Goal: Transaction & Acquisition: Purchase product/service

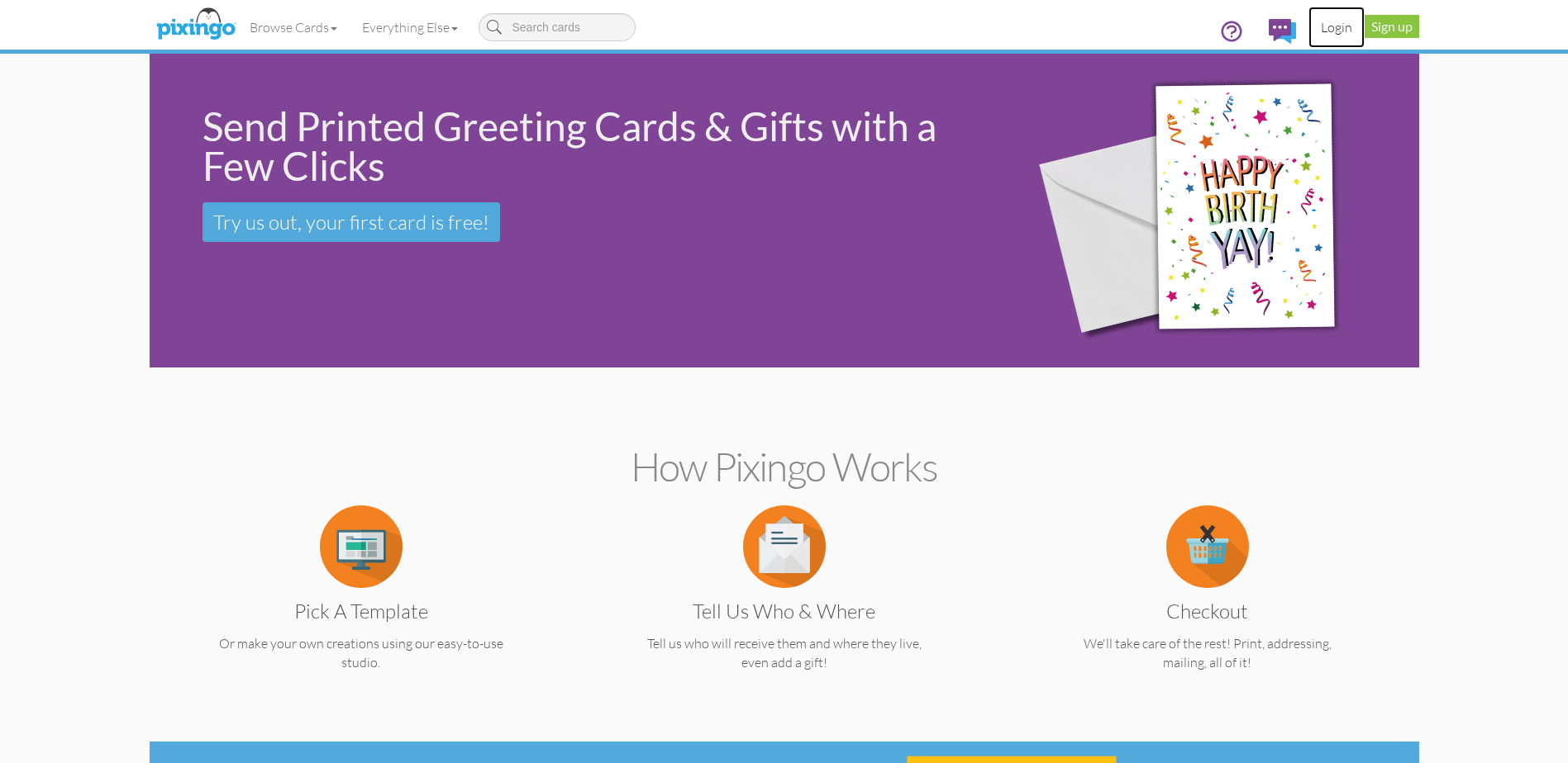
click at [1335, 28] on link "Login" at bounding box center [1336, 27] width 56 height 41
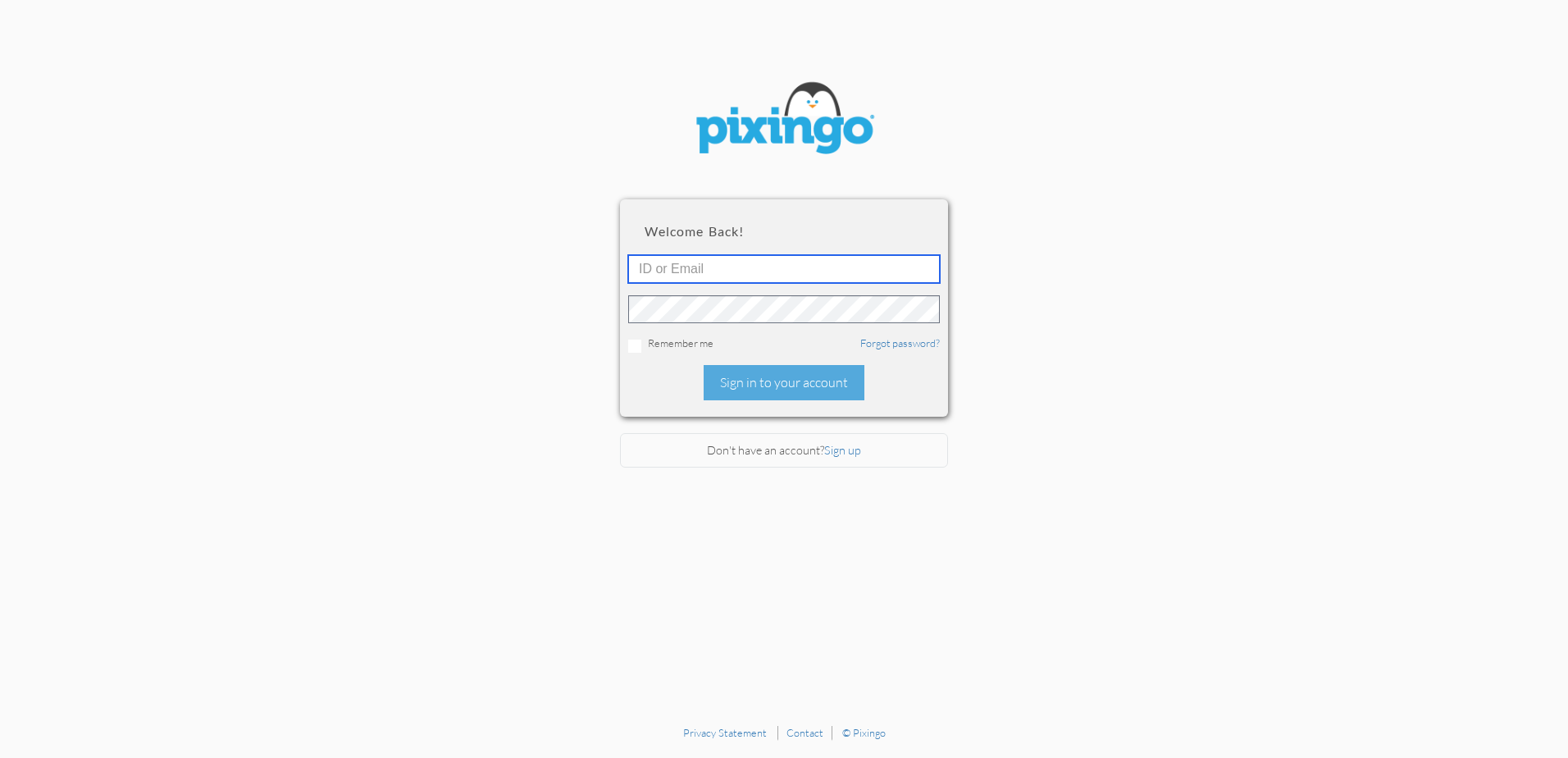
type input "twebb@dayton-attorney.com"
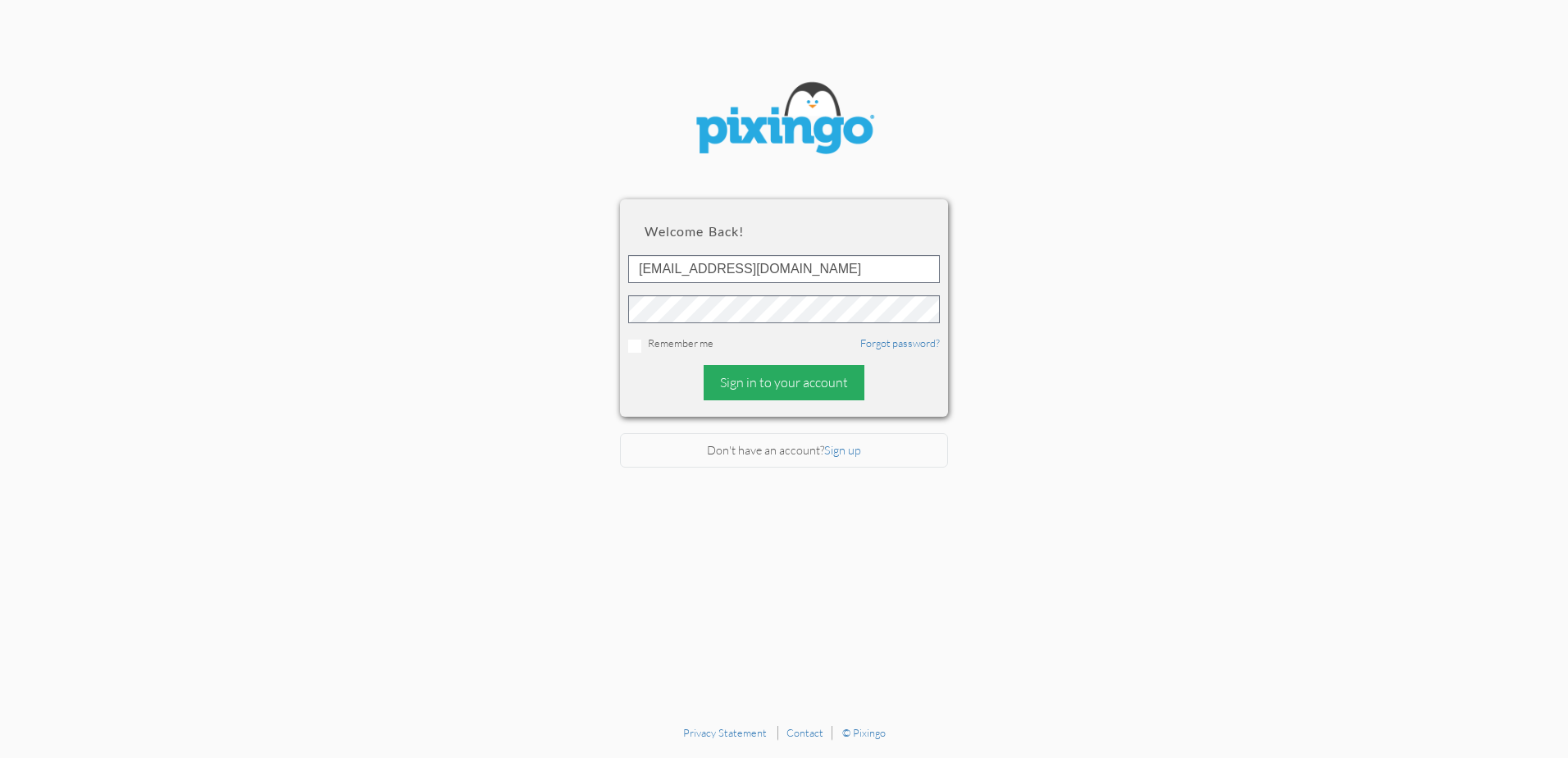
click at [797, 379] on div "Sign in to your account" at bounding box center [784, 382] width 161 height 36
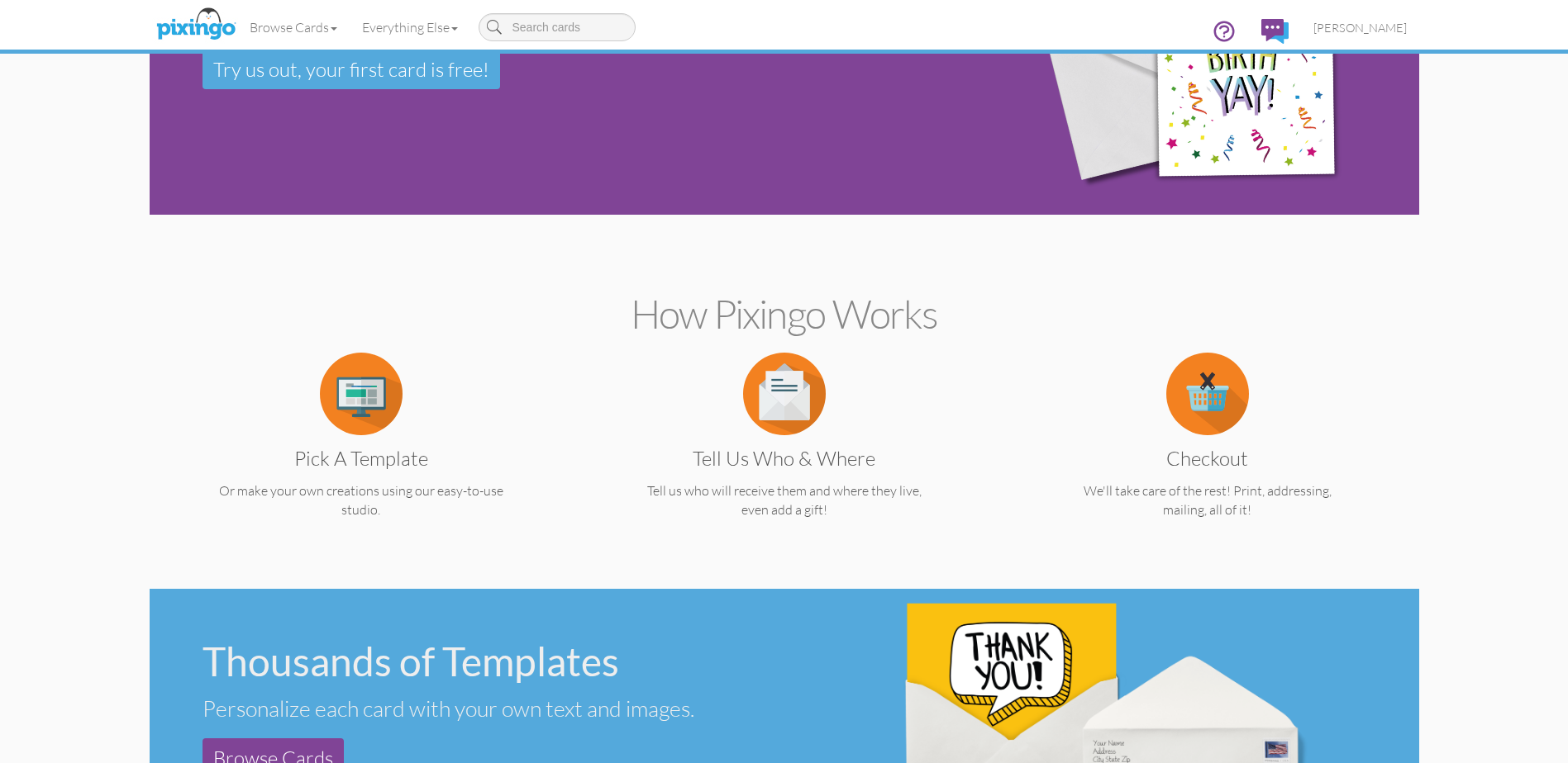
scroll to position [165, 0]
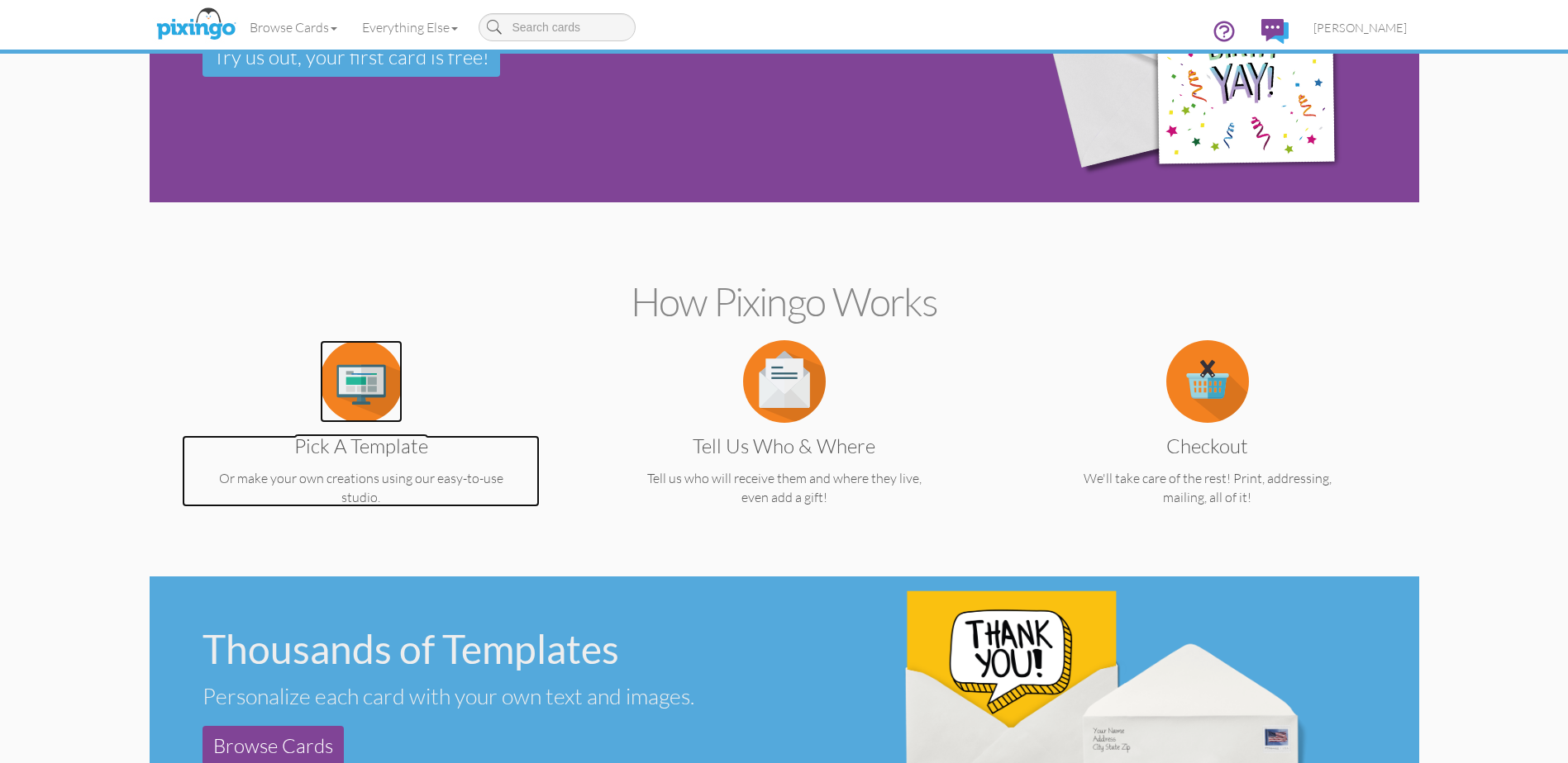
click at [364, 383] on img at bounding box center [361, 381] width 82 height 82
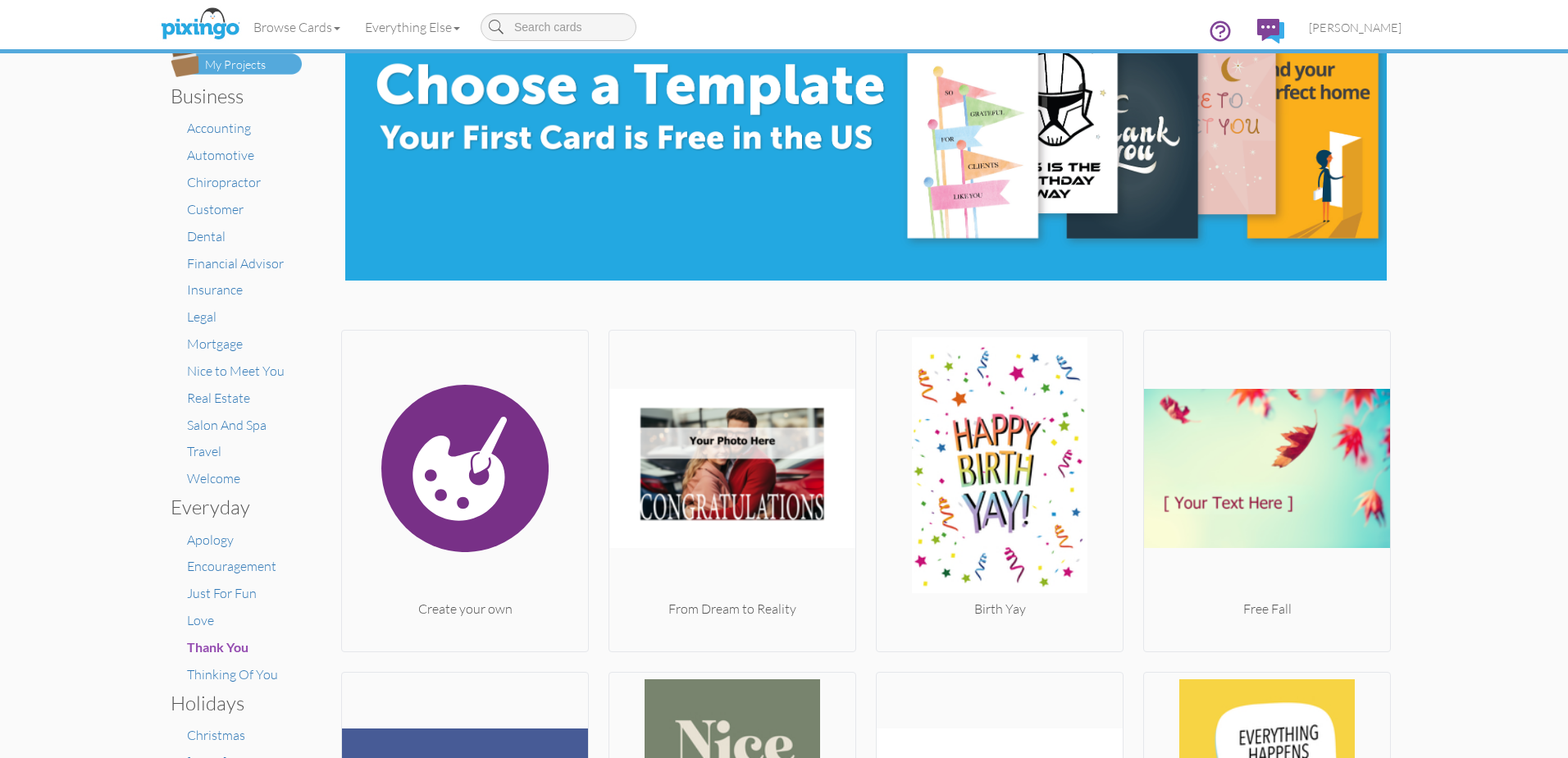
scroll to position [164, 0]
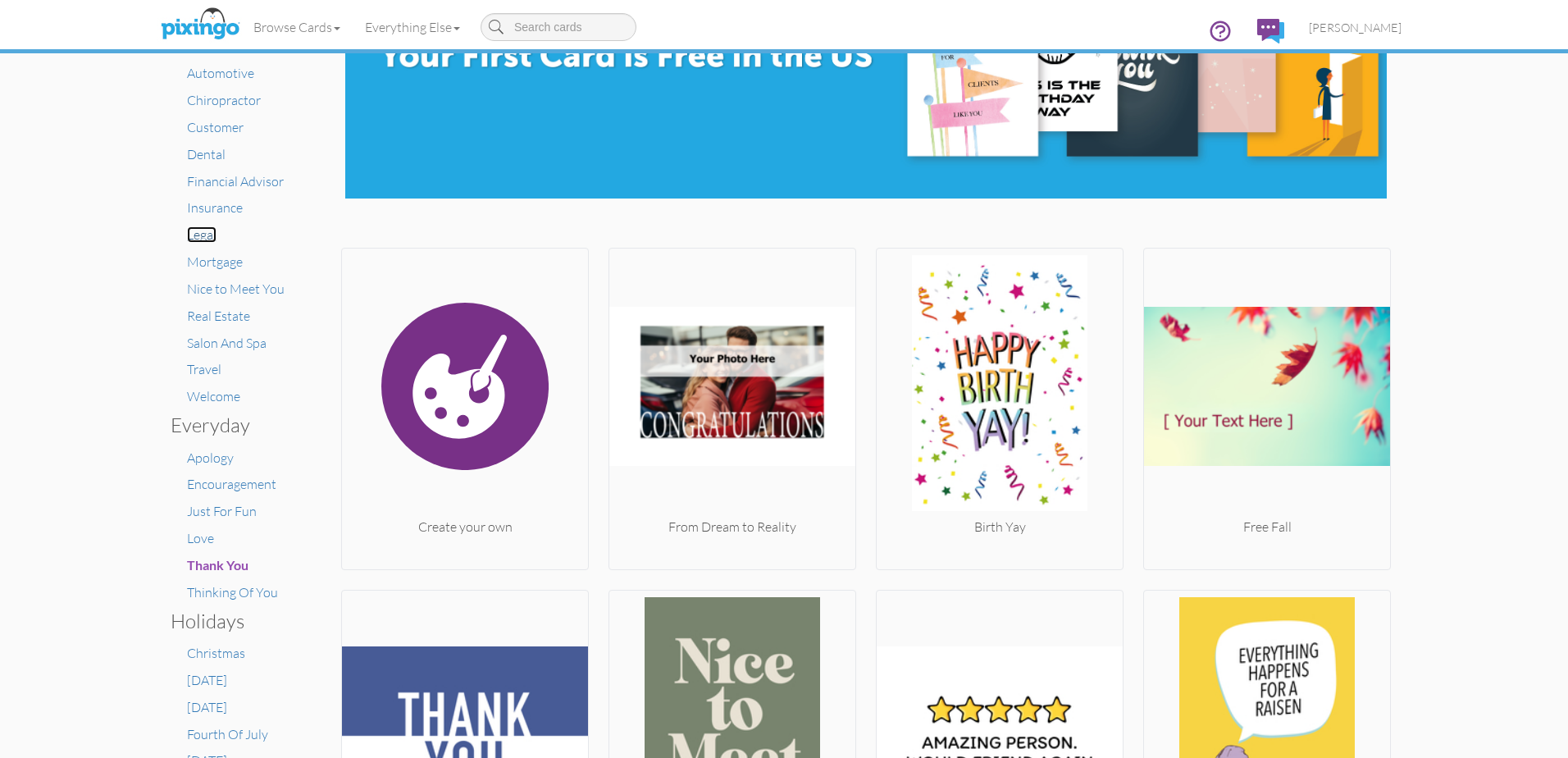
click at [188, 232] on span "Legal" at bounding box center [201, 234] width 30 height 16
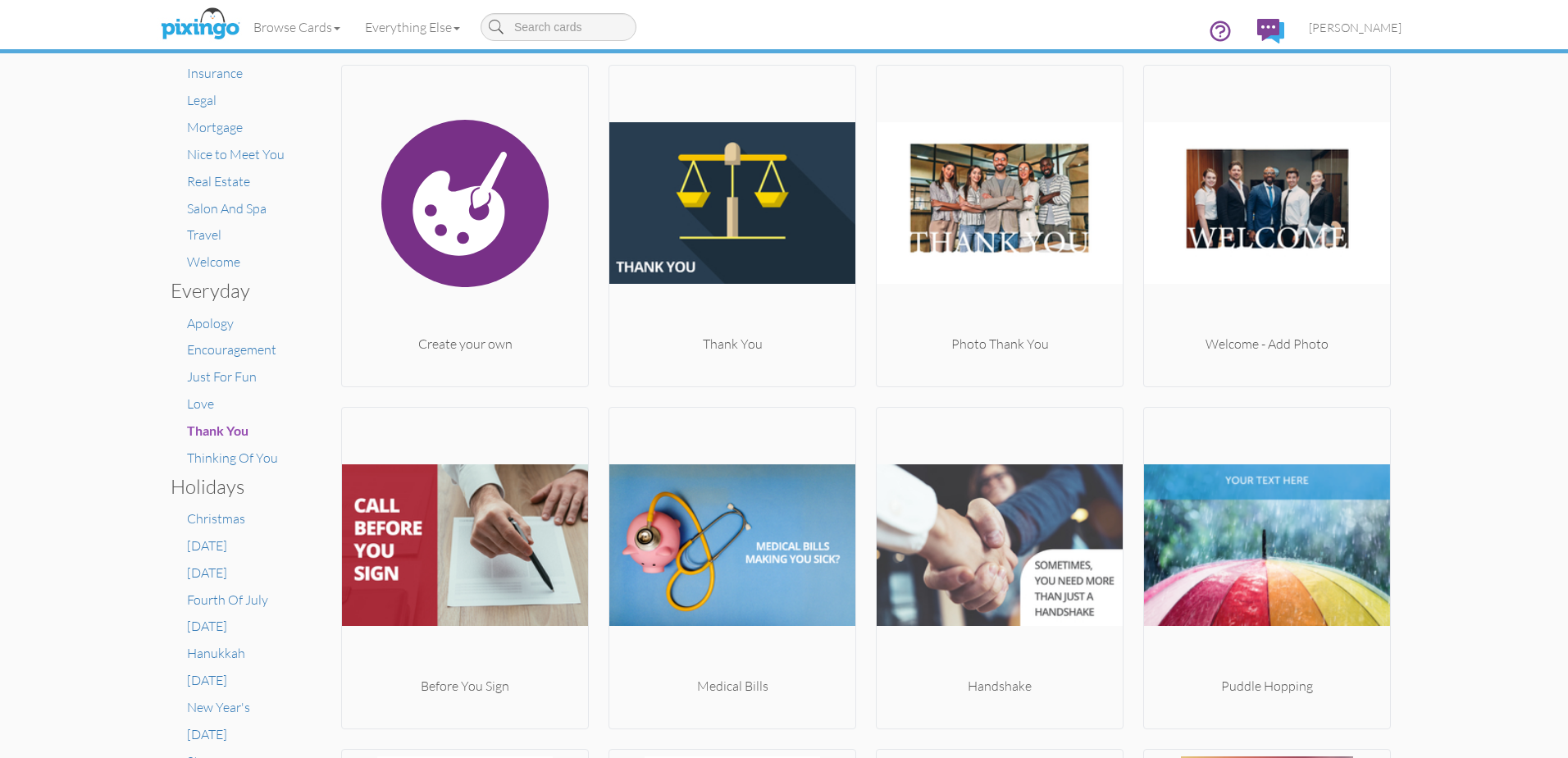
scroll to position [328, 0]
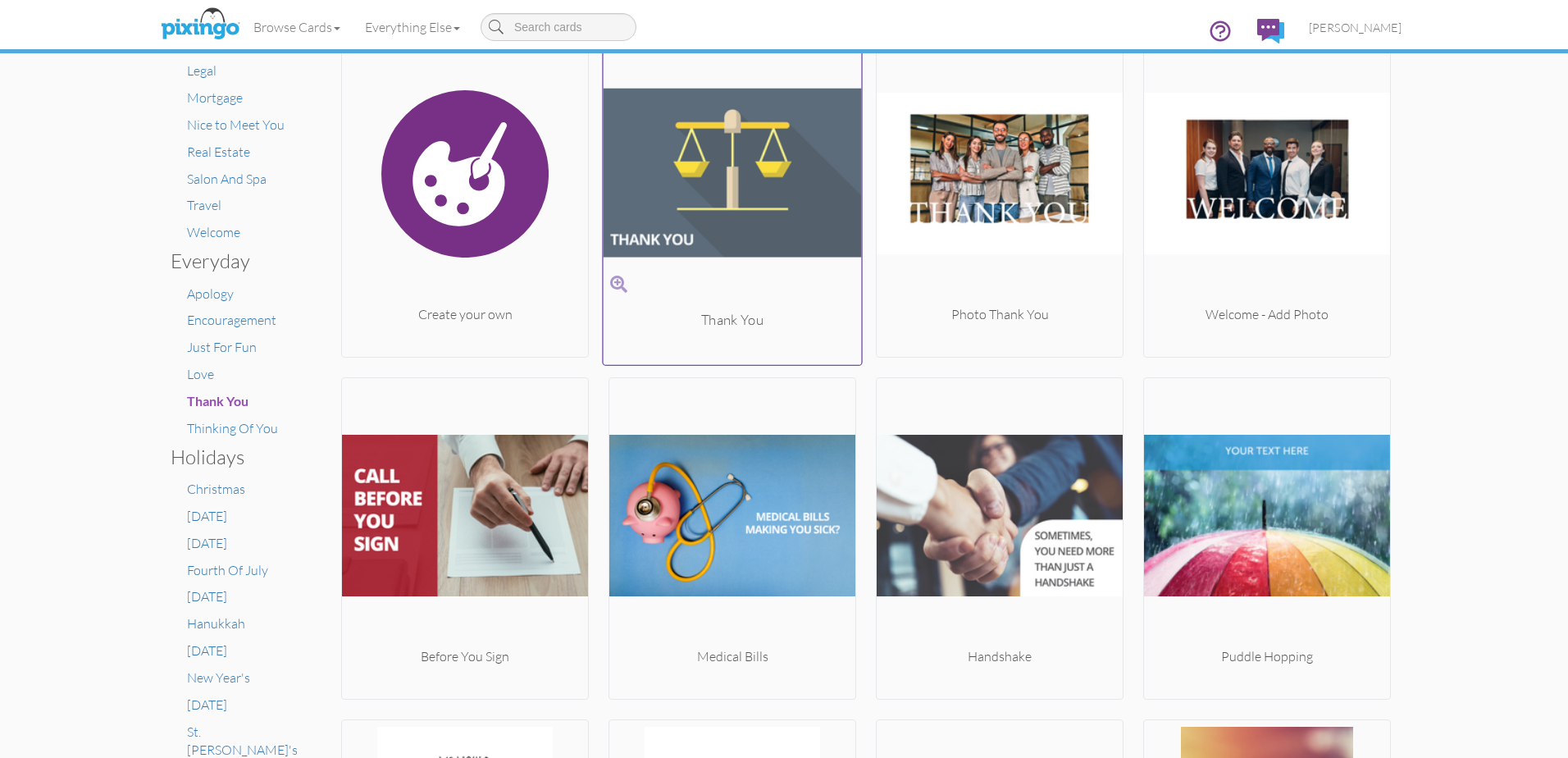
click at [717, 318] on div "Thank You" at bounding box center [732, 320] width 259 height 20
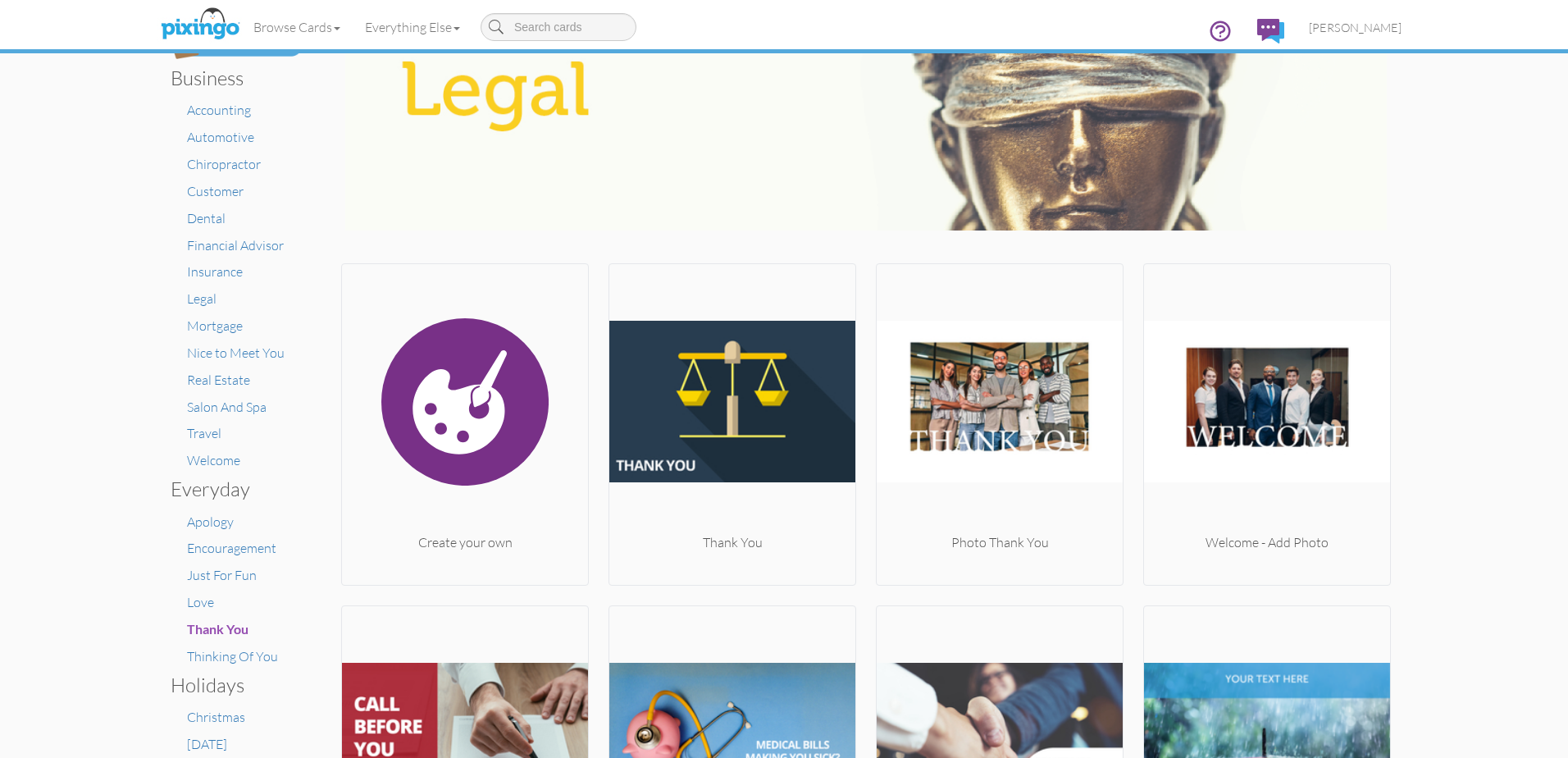
scroll to position [328, 0]
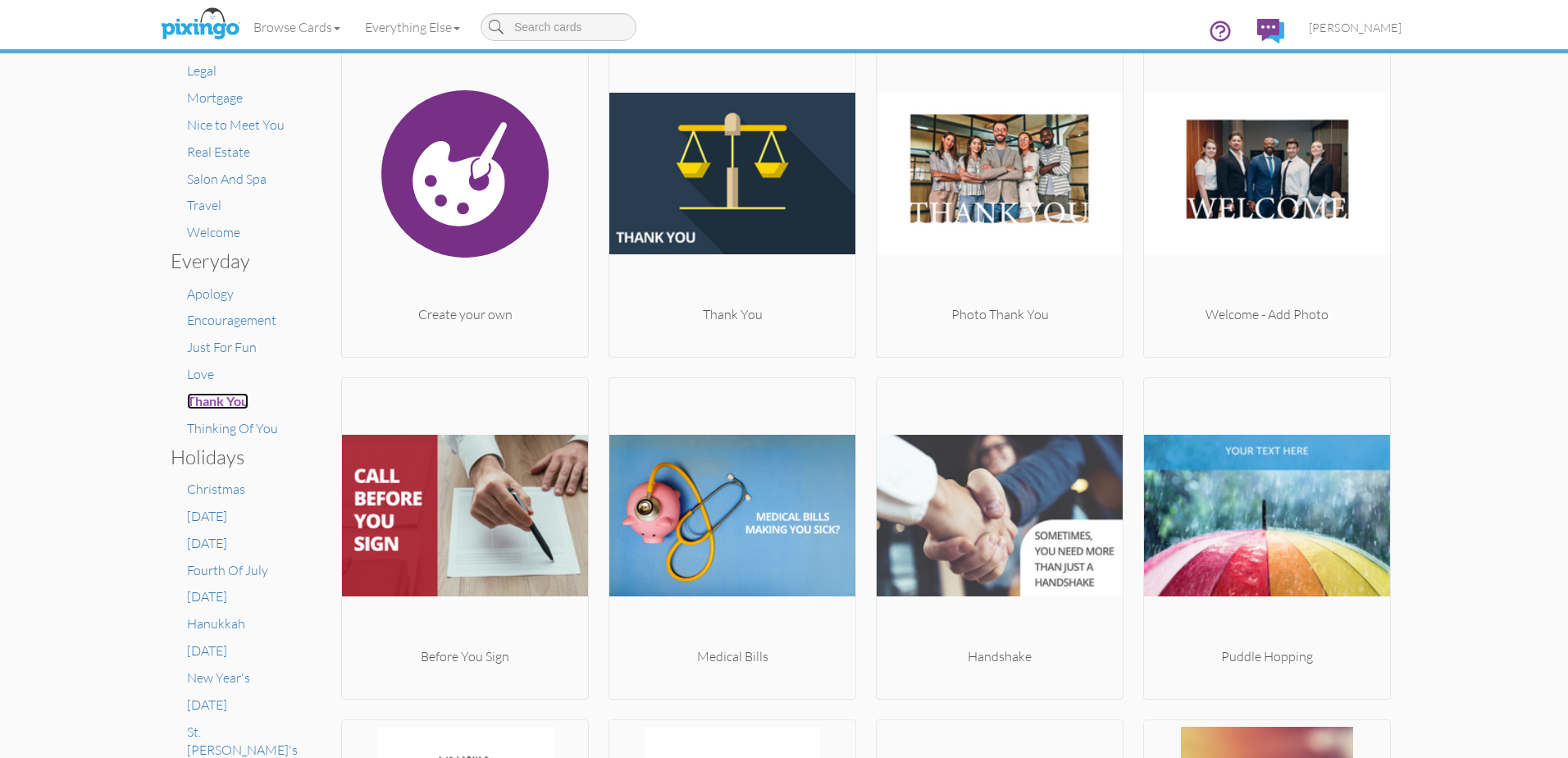
click at [221, 399] on span "Thank You" at bounding box center [217, 401] width 62 height 16
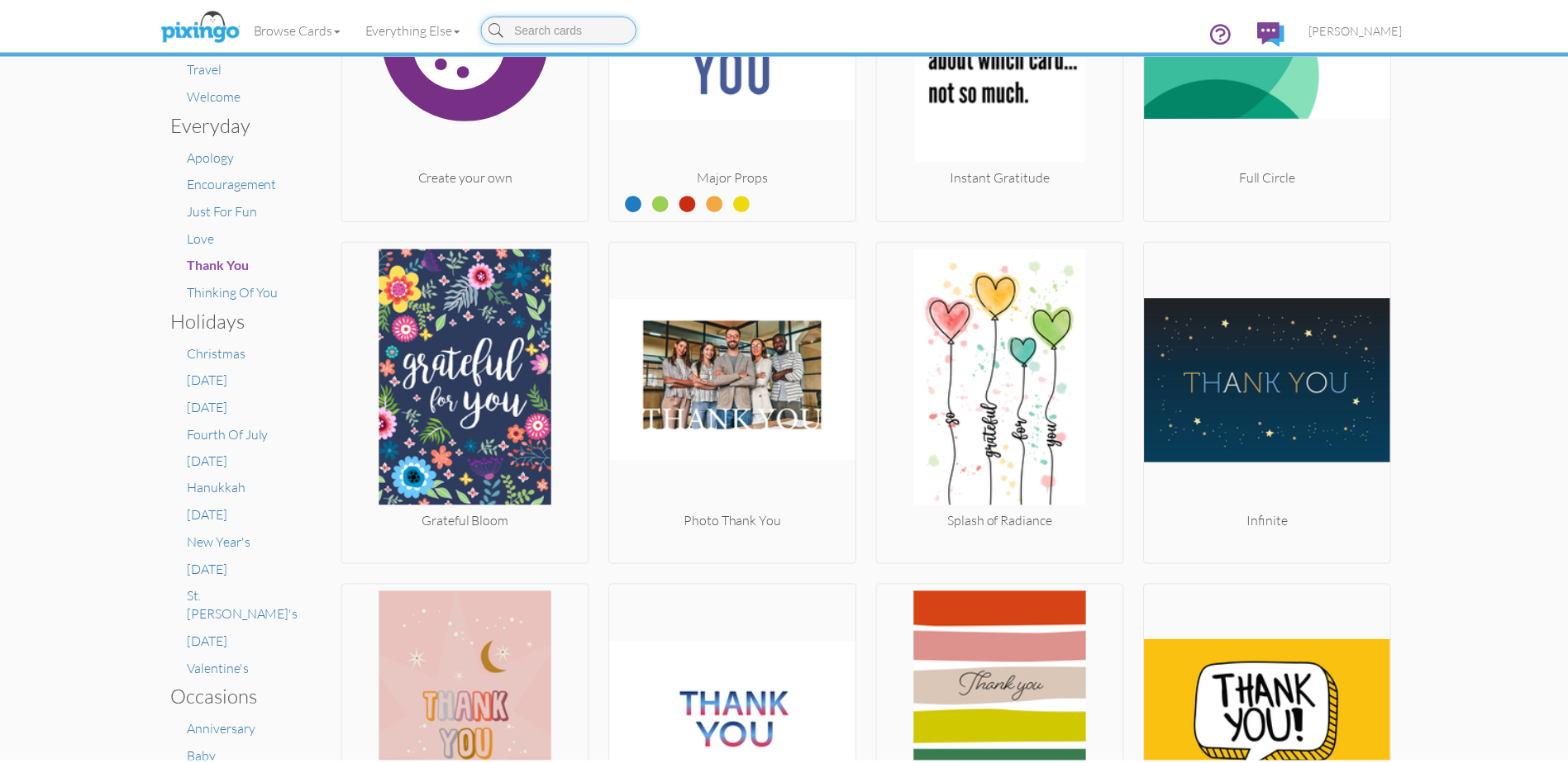
scroll to position [496, 0]
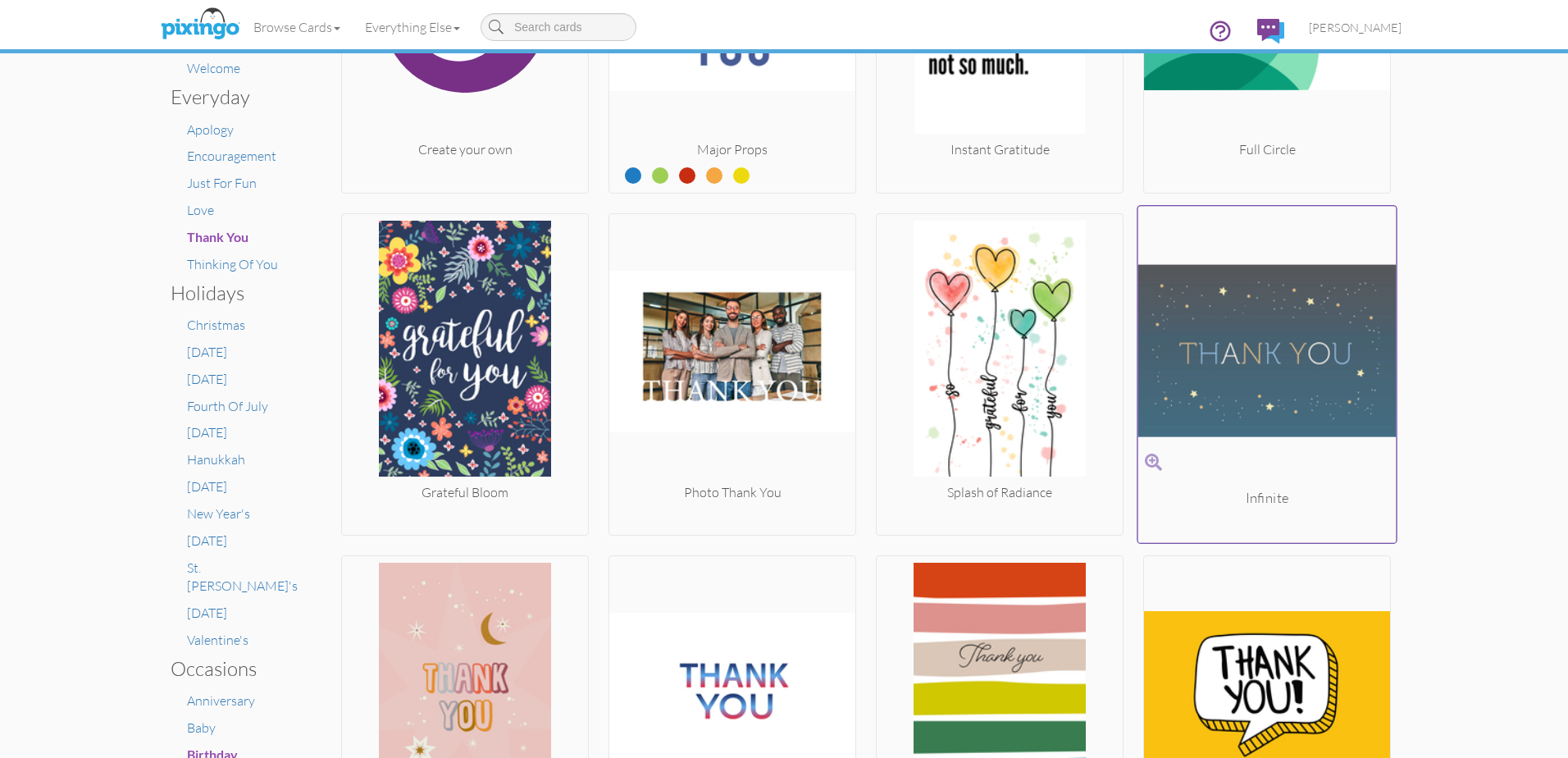
click at [1250, 386] on img at bounding box center [1268, 350] width 259 height 275
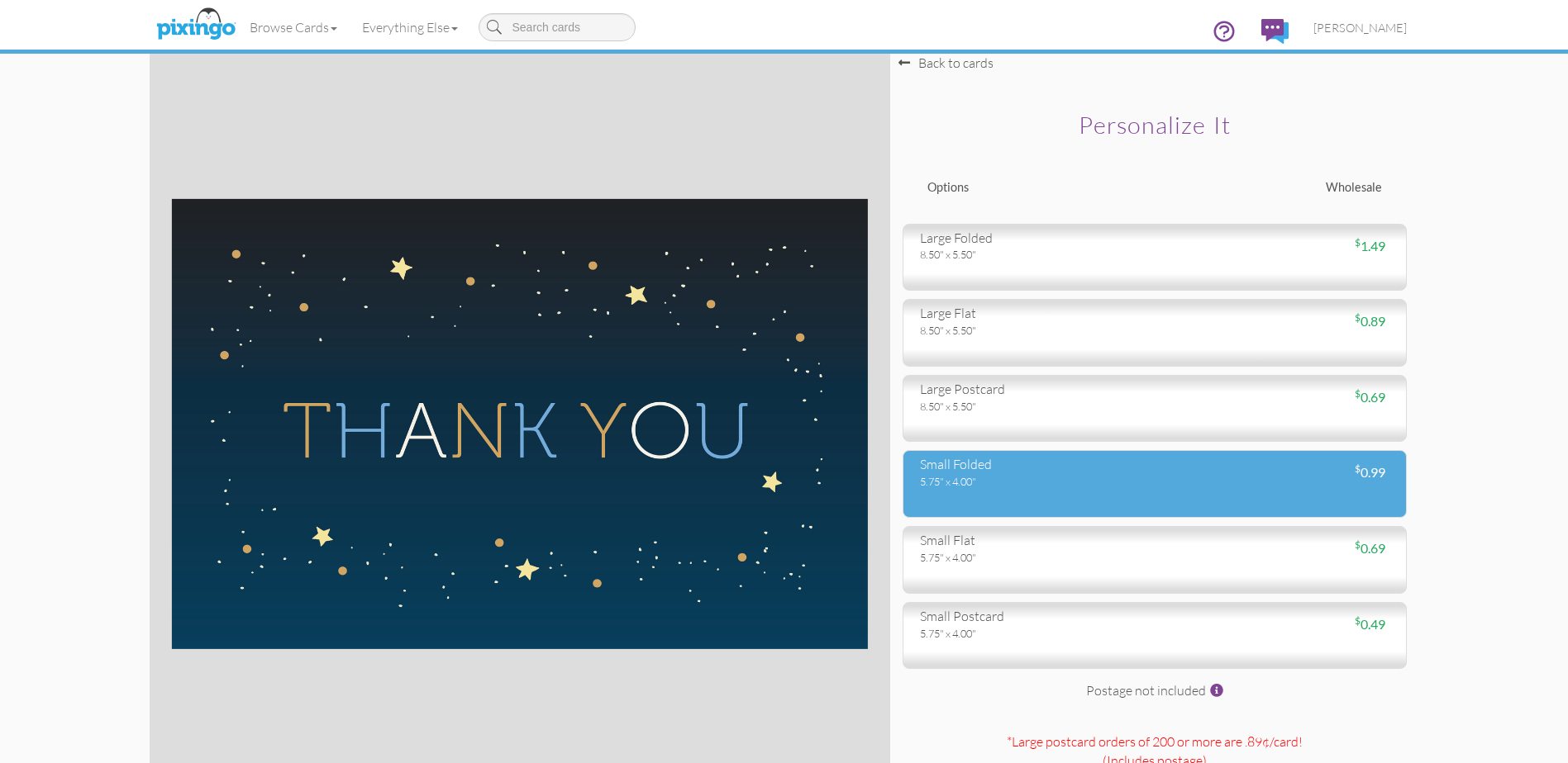
click at [1199, 468] on div "$ 0.99" at bounding box center [1278, 473] width 247 height 19
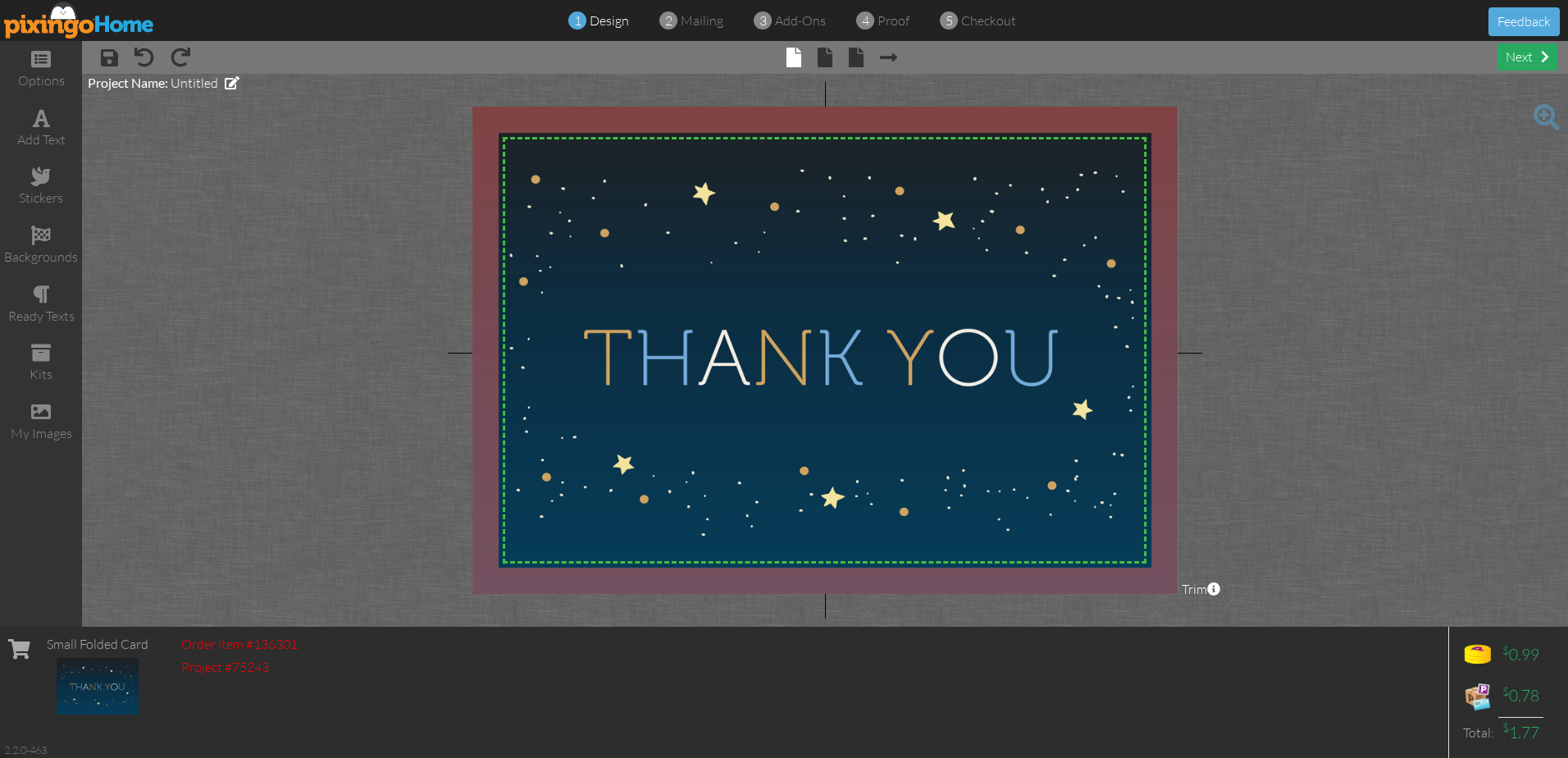
click at [1513, 56] on div "next" at bounding box center [1526, 56] width 60 height 27
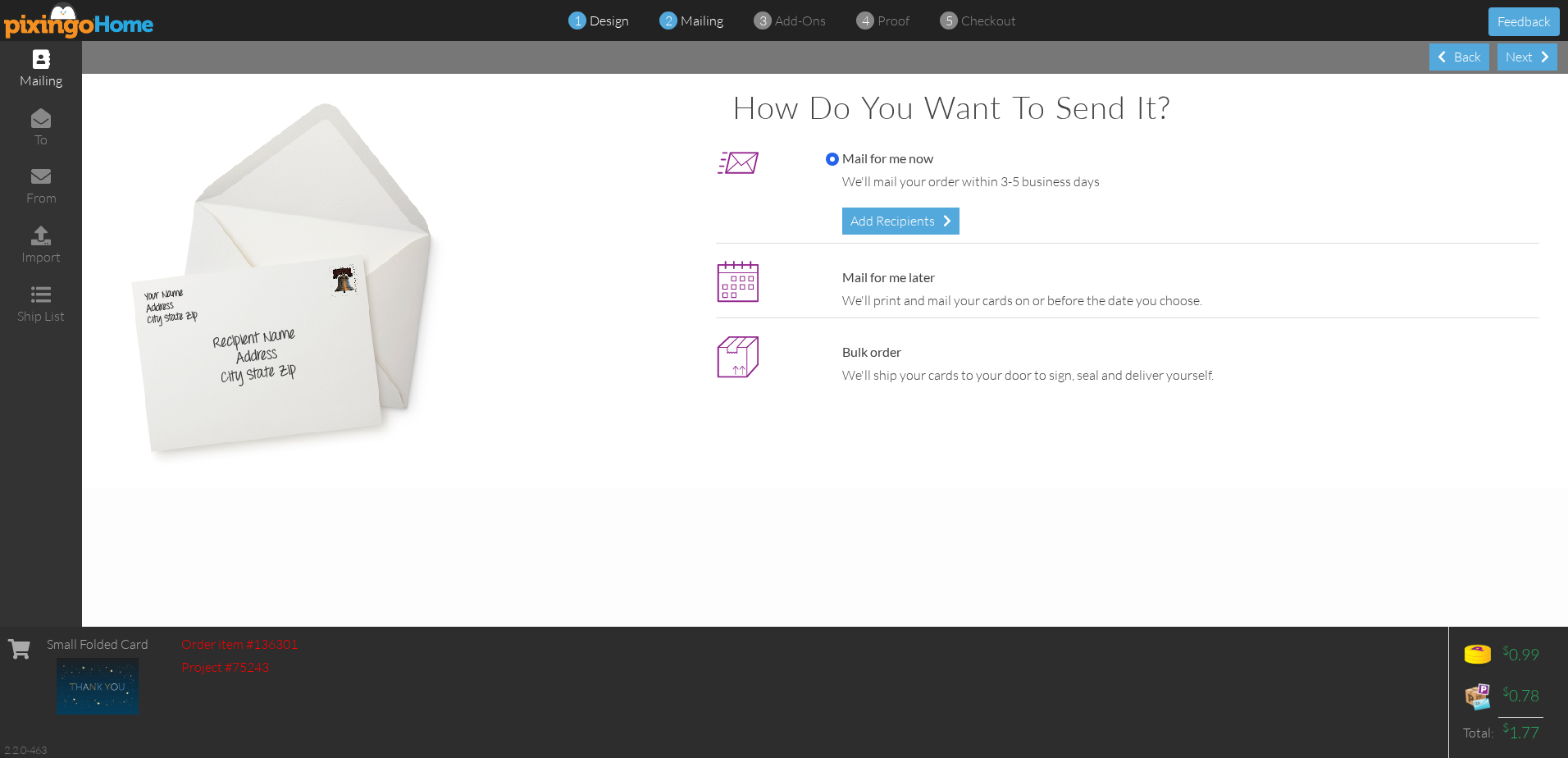
click at [576, 22] on span "1" at bounding box center [577, 21] width 8 height 19
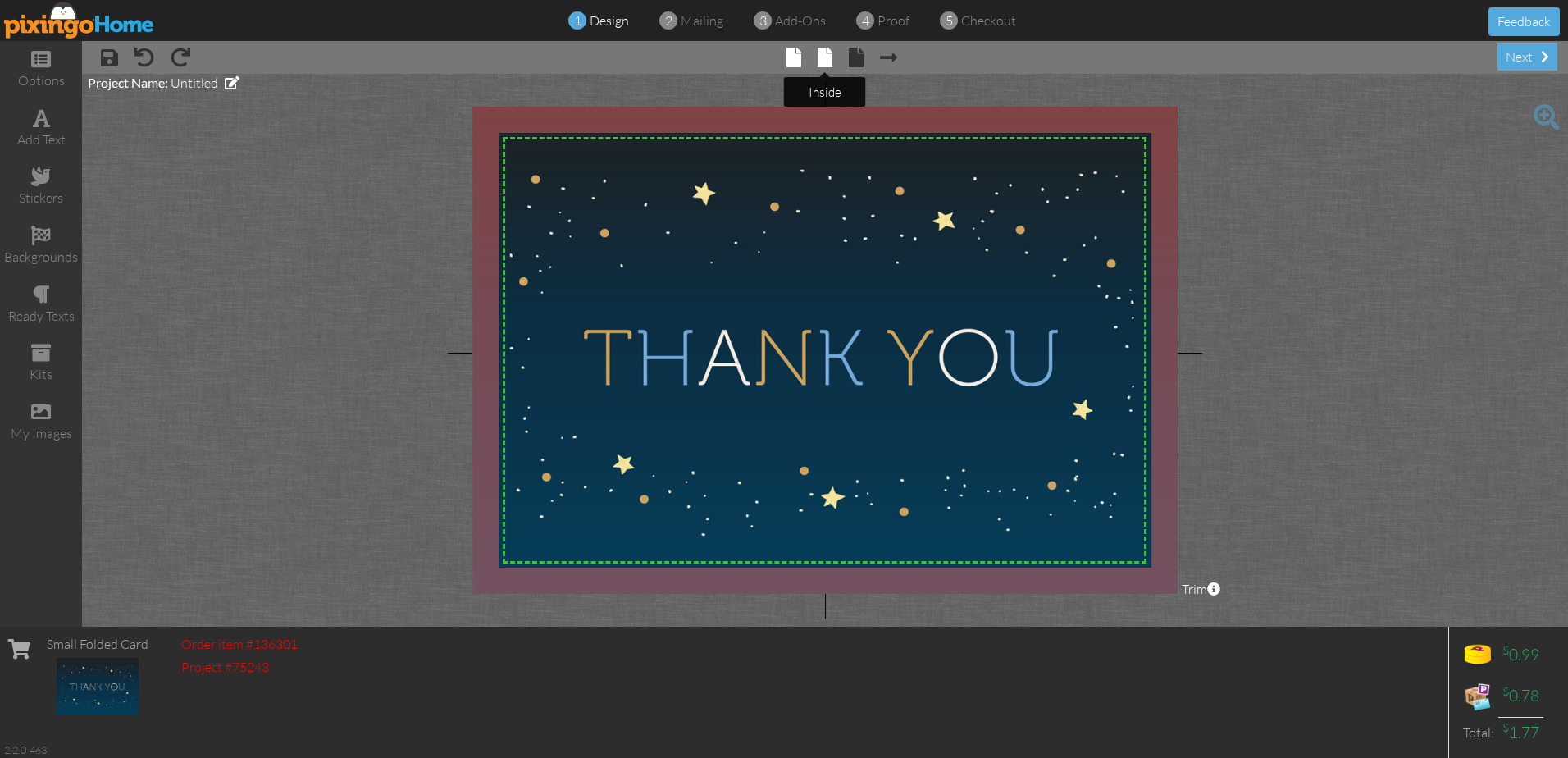
click at [823, 56] on span at bounding box center [824, 57] width 15 height 20
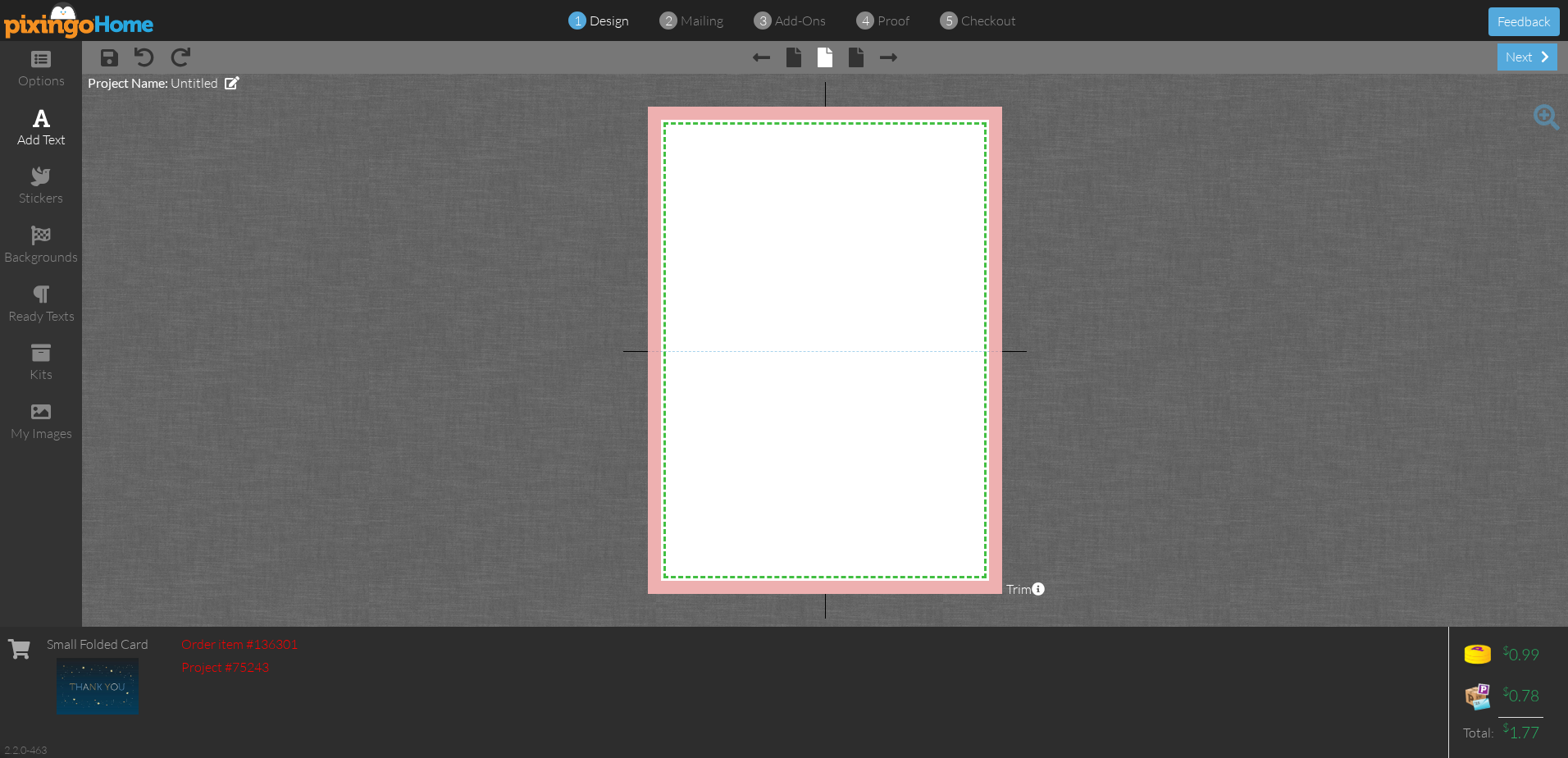
click at [44, 123] on span at bounding box center [42, 118] width 17 height 20
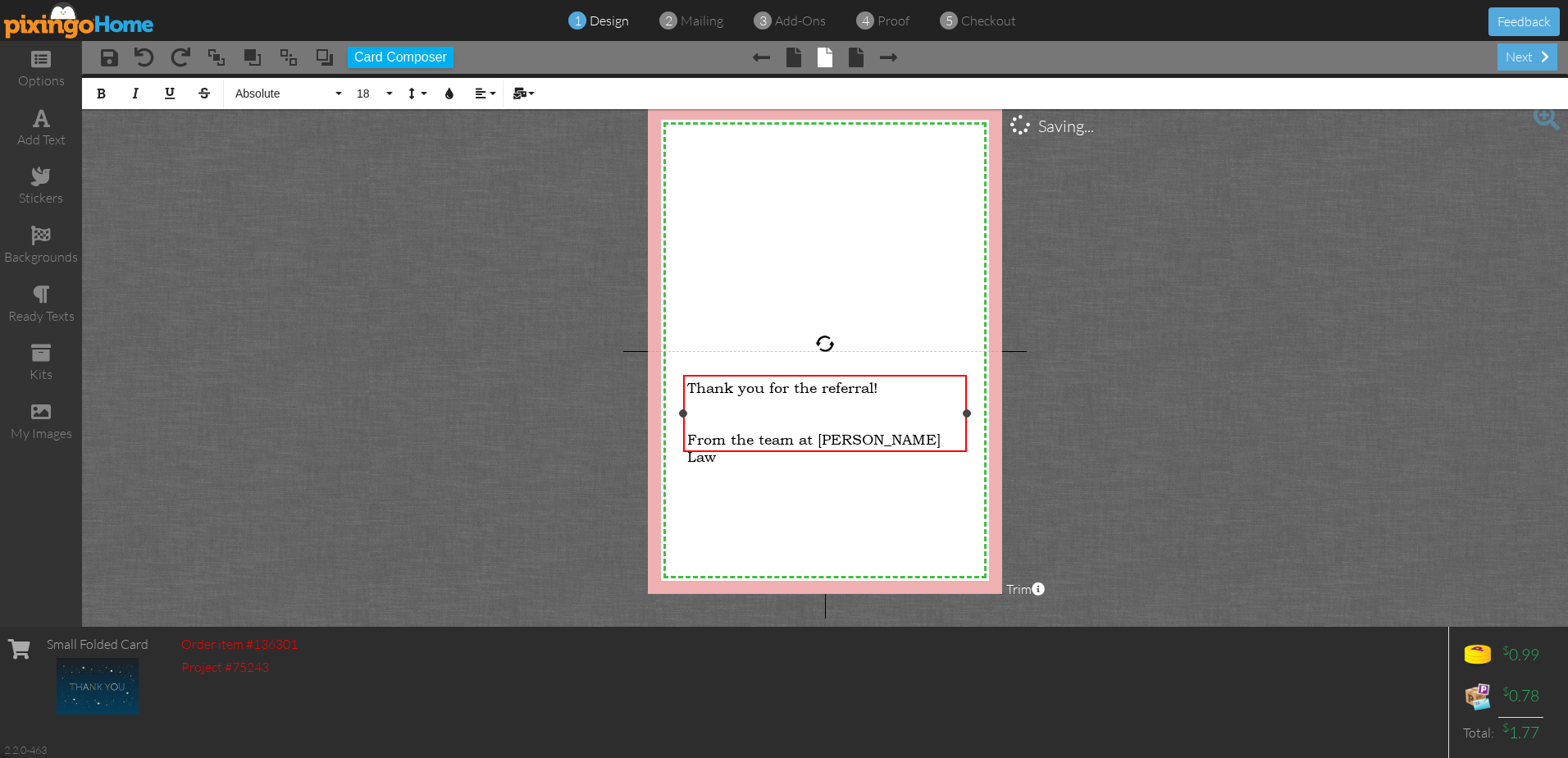
drag, startPoint x: 731, startPoint y: 439, endPoint x: 858, endPoint y: 433, distance: 127.1
click at [731, 439] on span "From the team at Roberson Law" at bounding box center [814, 448] width 253 height 35
click at [881, 440] on div "he team at Roberson Law" at bounding box center [824, 439] width 275 height 17
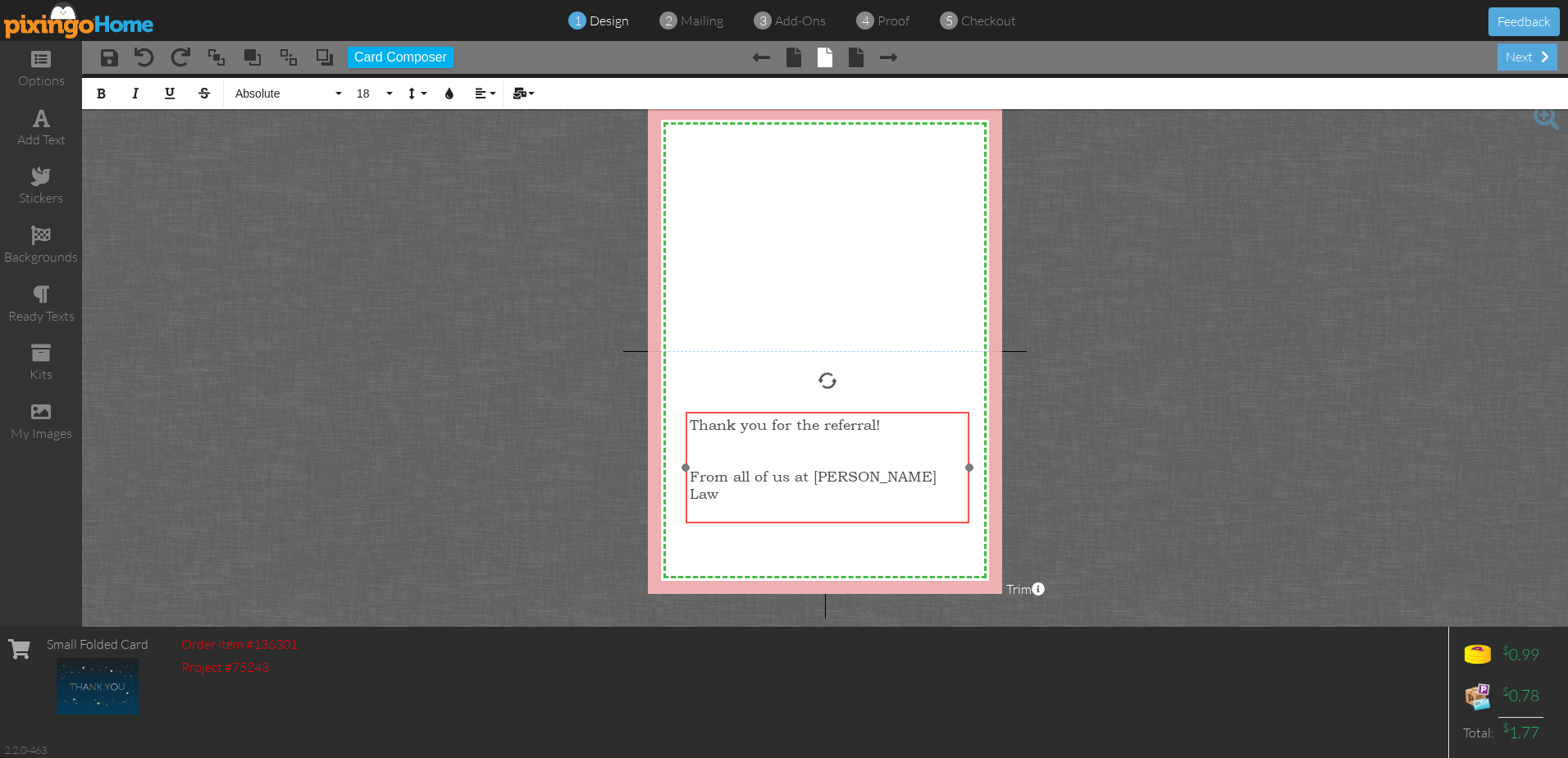
drag, startPoint x: 824, startPoint y: 378, endPoint x: 826, endPoint y: 414, distance: 36.1
click at [826, 414] on div "Thank you for the referral! ​ ​ From all of us at Roberson Law ​ ​ ​ ​" at bounding box center [827, 476] width 284 height 129
click at [859, 57] on span at bounding box center [856, 57] width 15 height 20
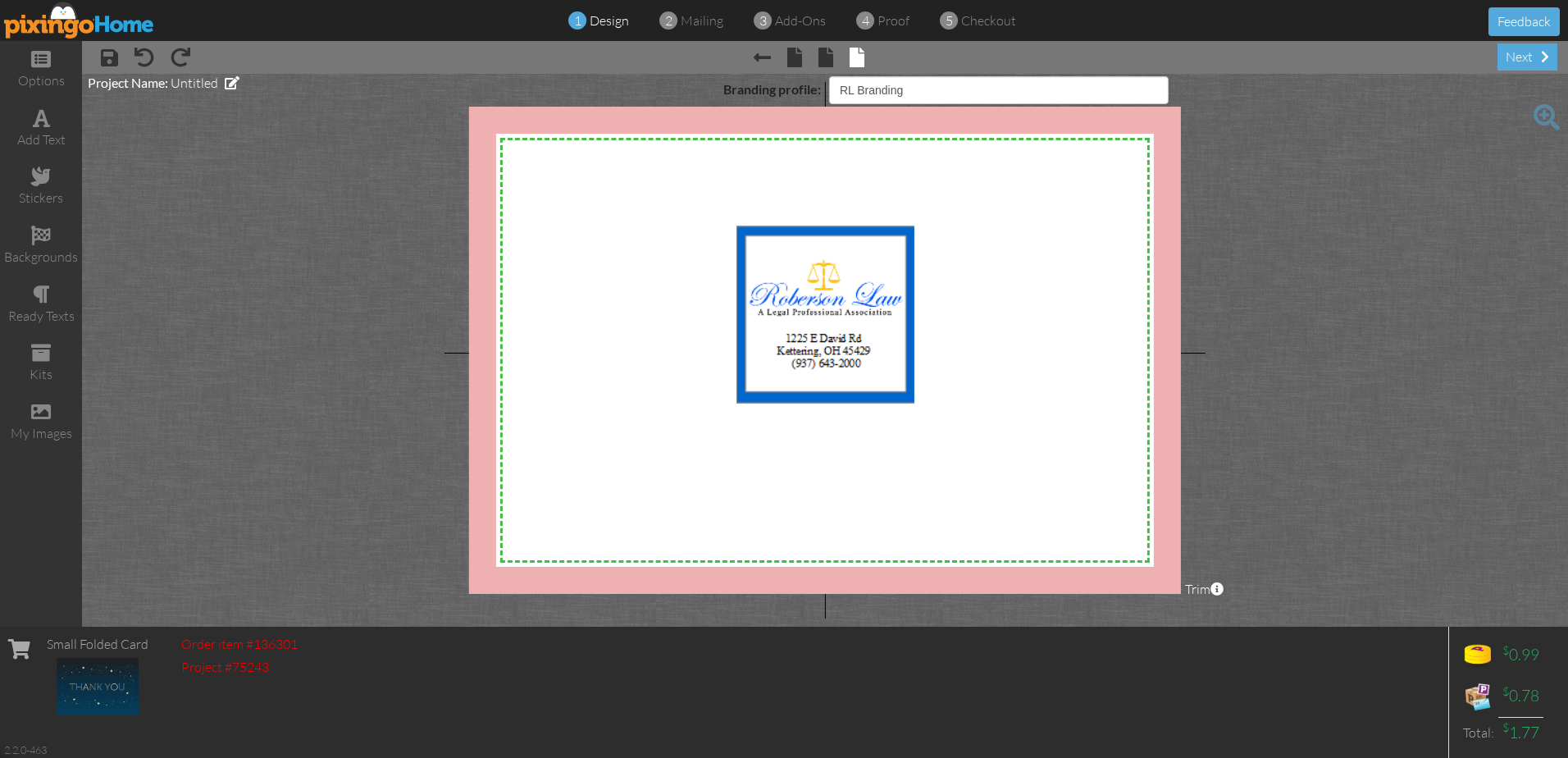
select select "object:3075"
click at [1513, 56] on div "next" at bounding box center [1526, 56] width 60 height 27
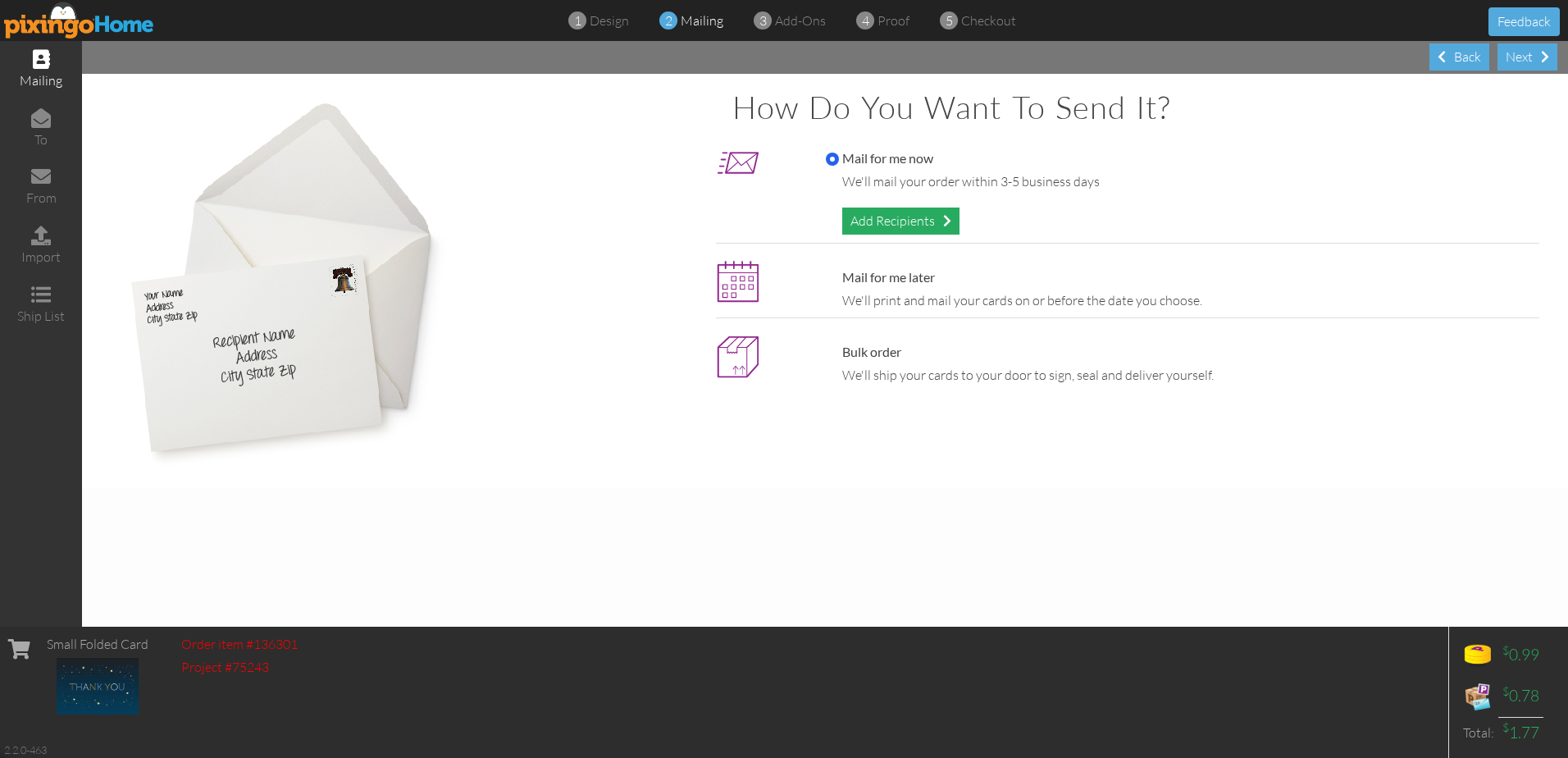
click at [902, 216] on div "Add Recipients" at bounding box center [900, 221] width 117 height 27
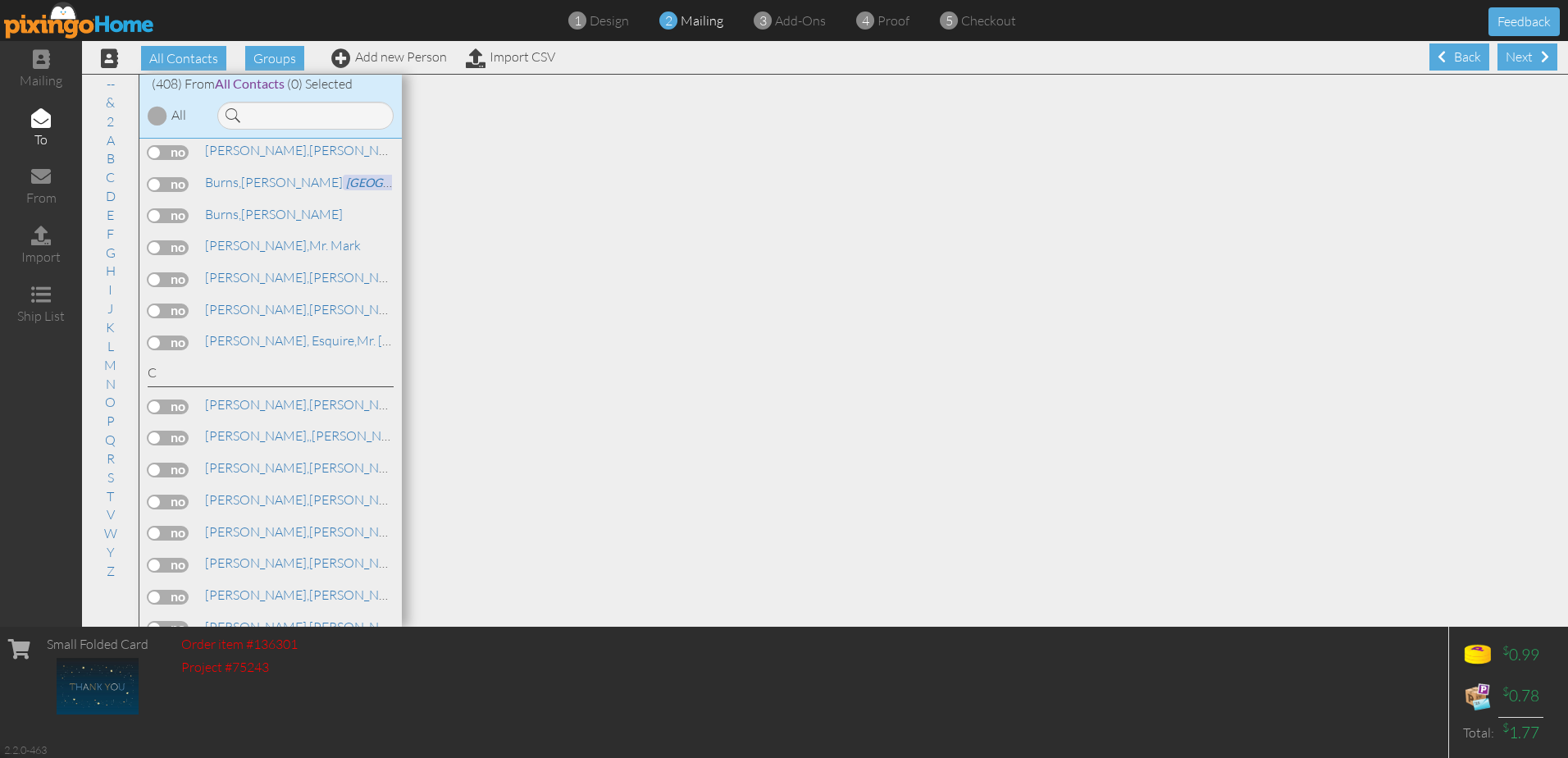
scroll to position [1887, 0]
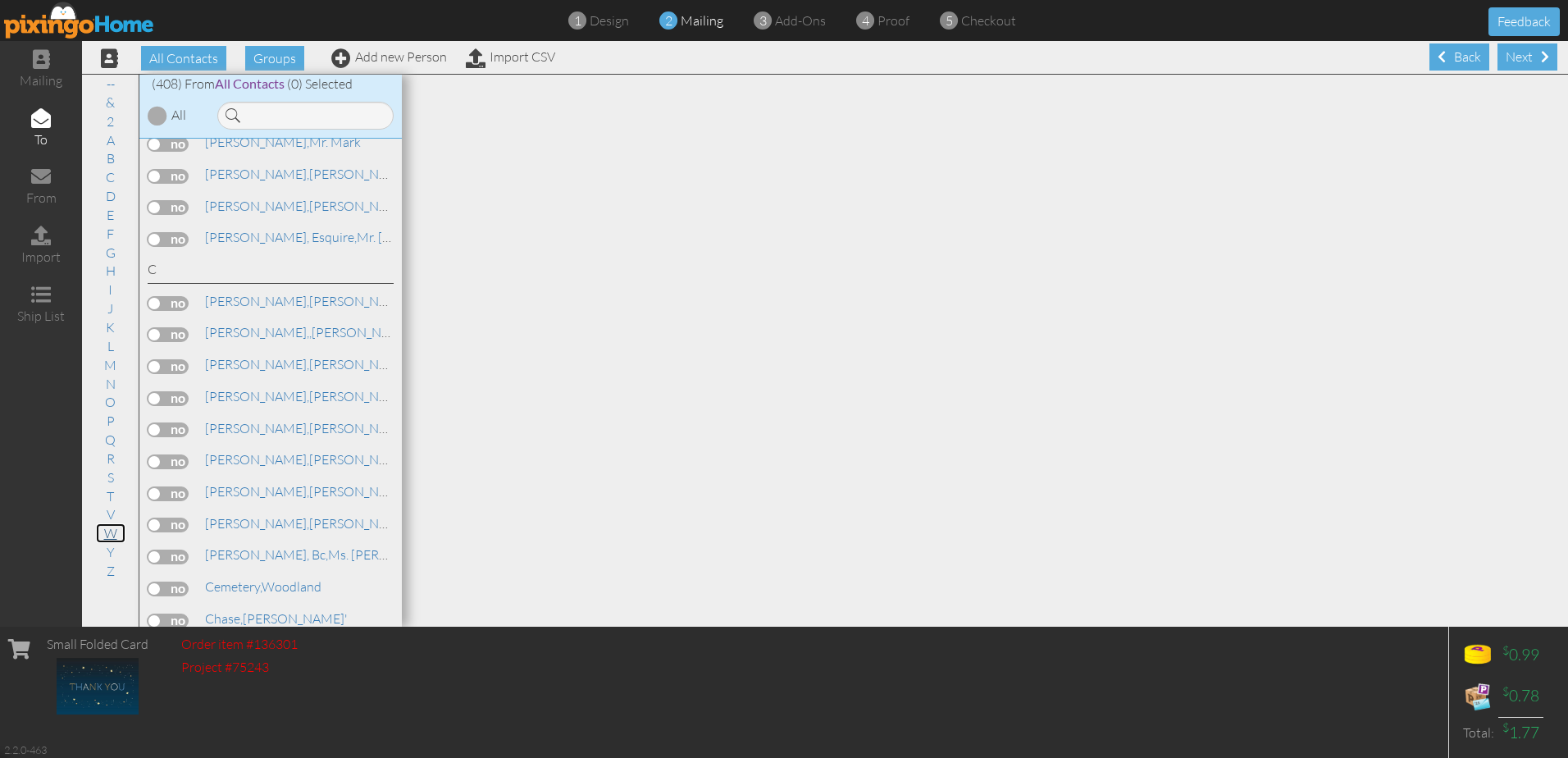
click at [106, 533] on link "W" at bounding box center [111, 533] width 30 height 20
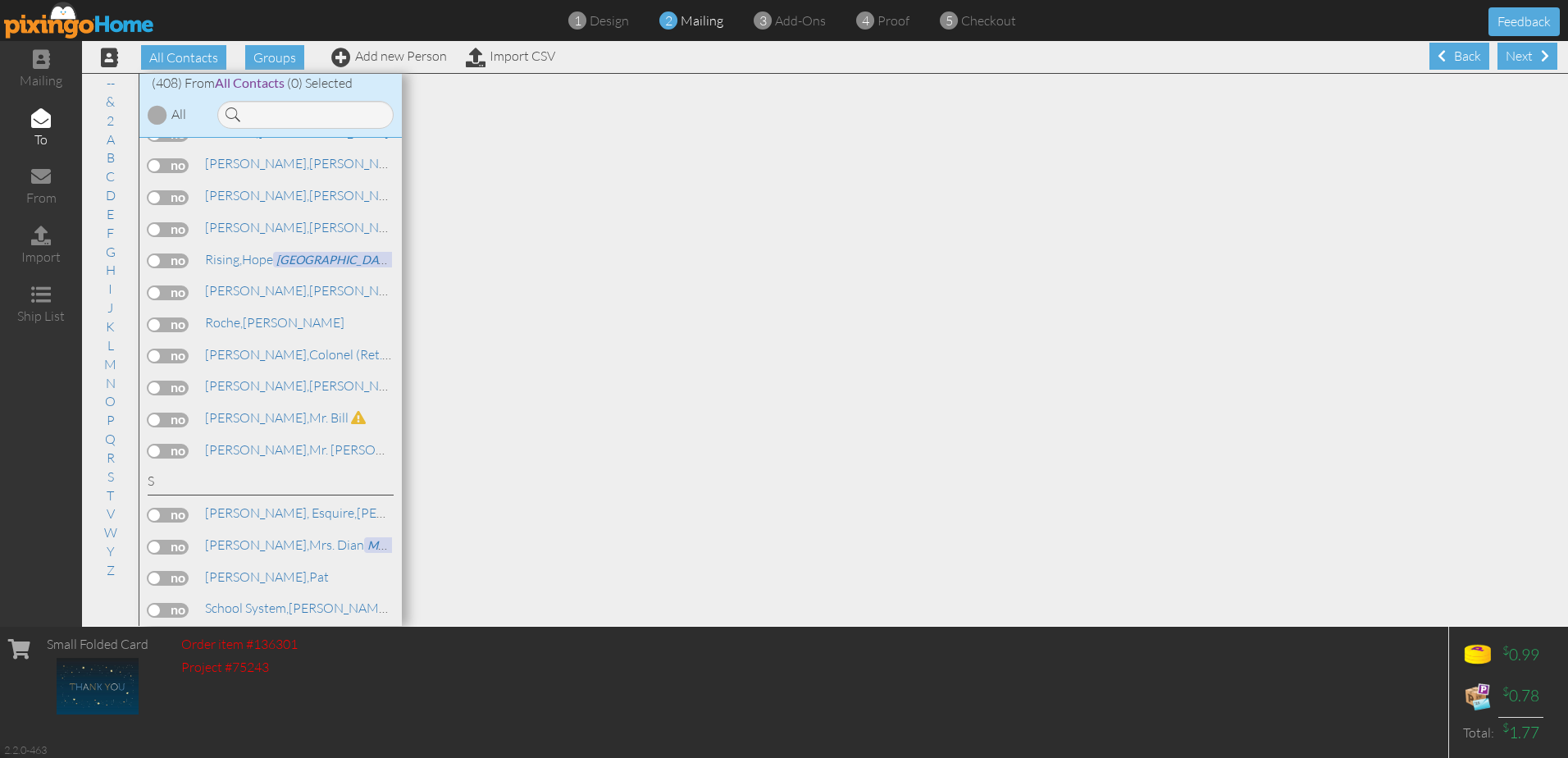
scroll to position [10511, 0]
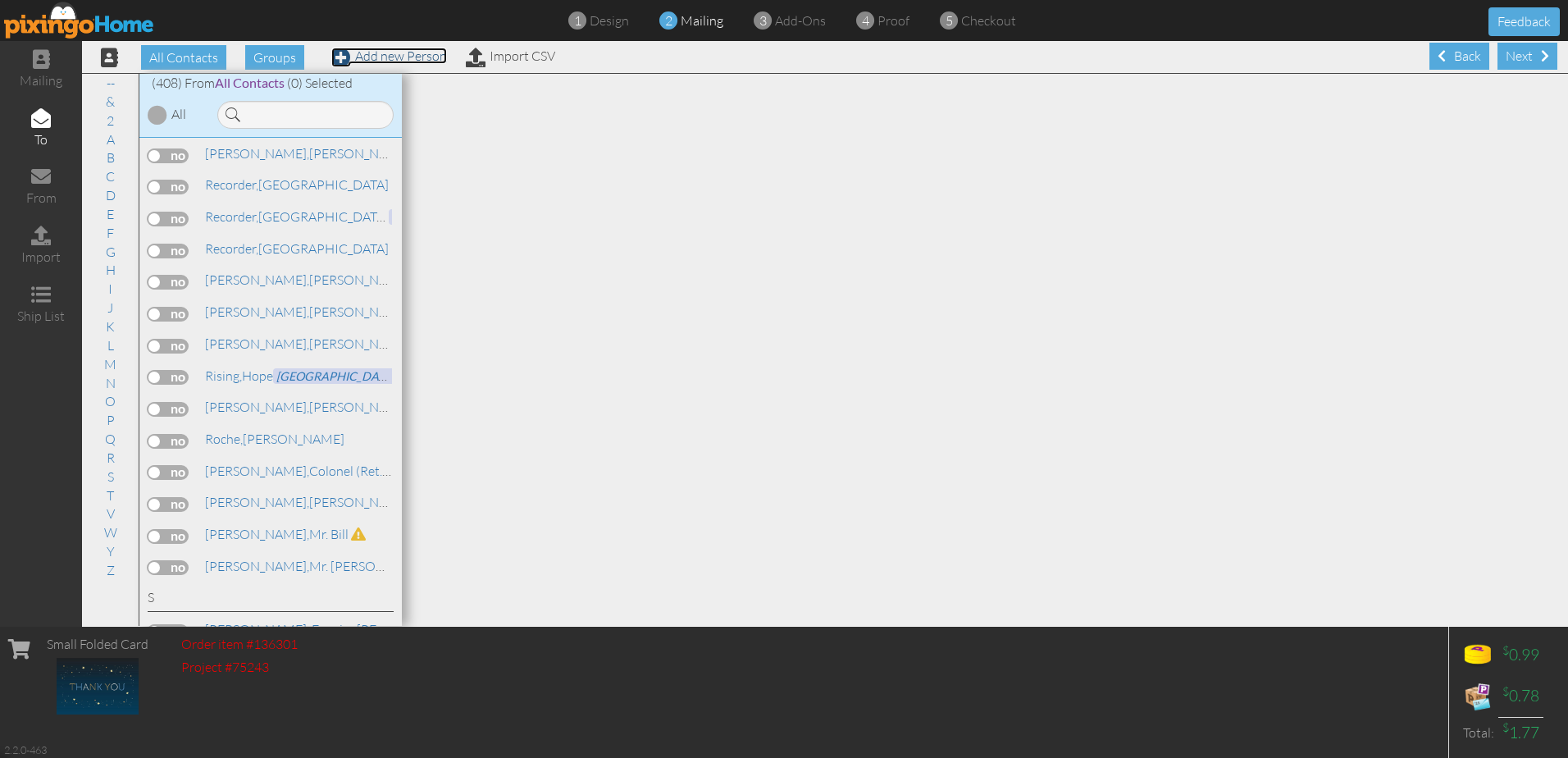
click at [338, 54] on span at bounding box center [341, 57] width 20 height 20
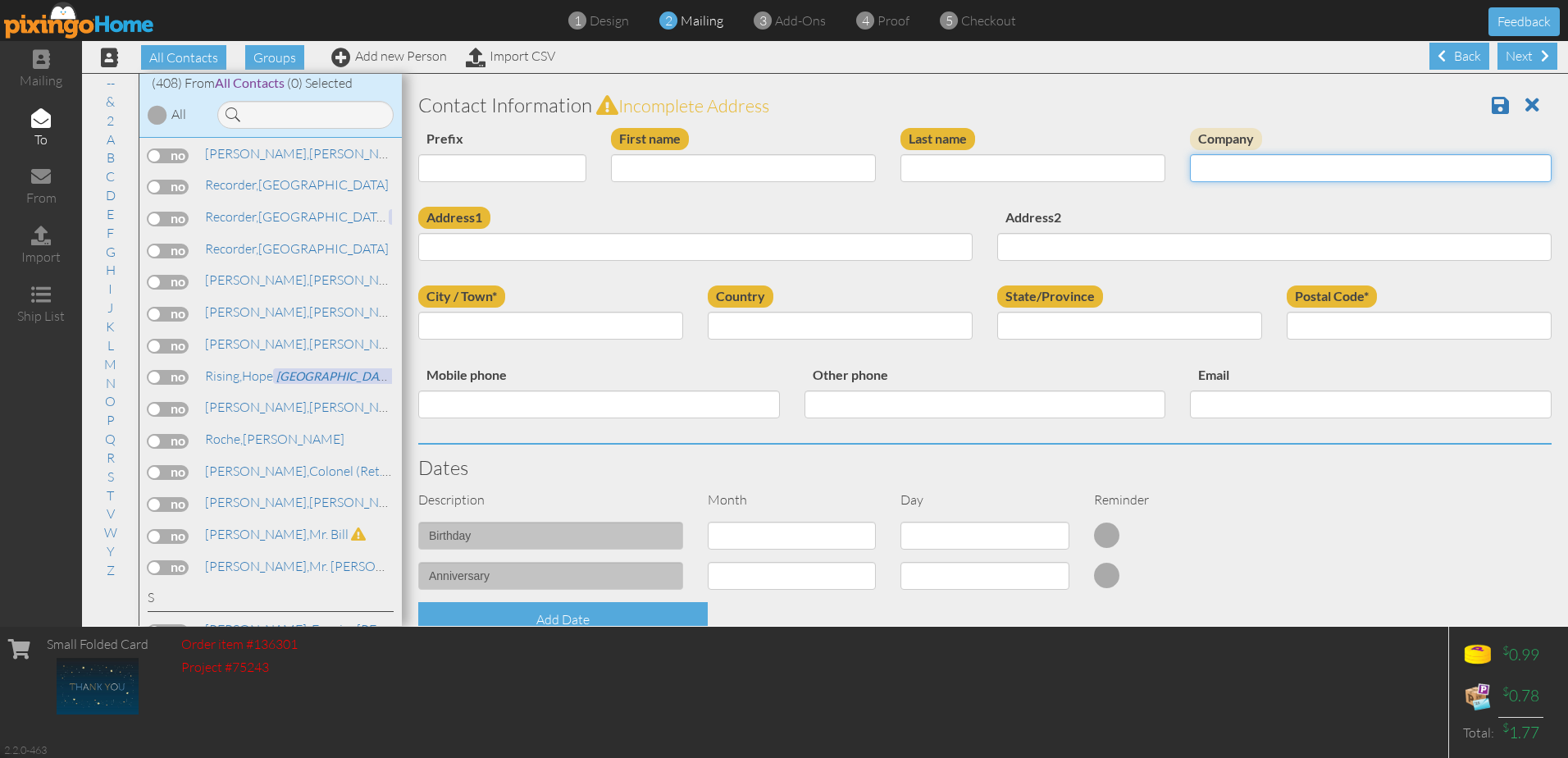
click at [1208, 169] on input "Company" at bounding box center [1370, 168] width 362 height 28
type input "[PERSON_NAME] Funeral Home"
click at [588, 247] on input "Address1" at bounding box center [695, 247] width 554 height 28
type input "[STREET_ADDRESS][PERSON_NAME]"
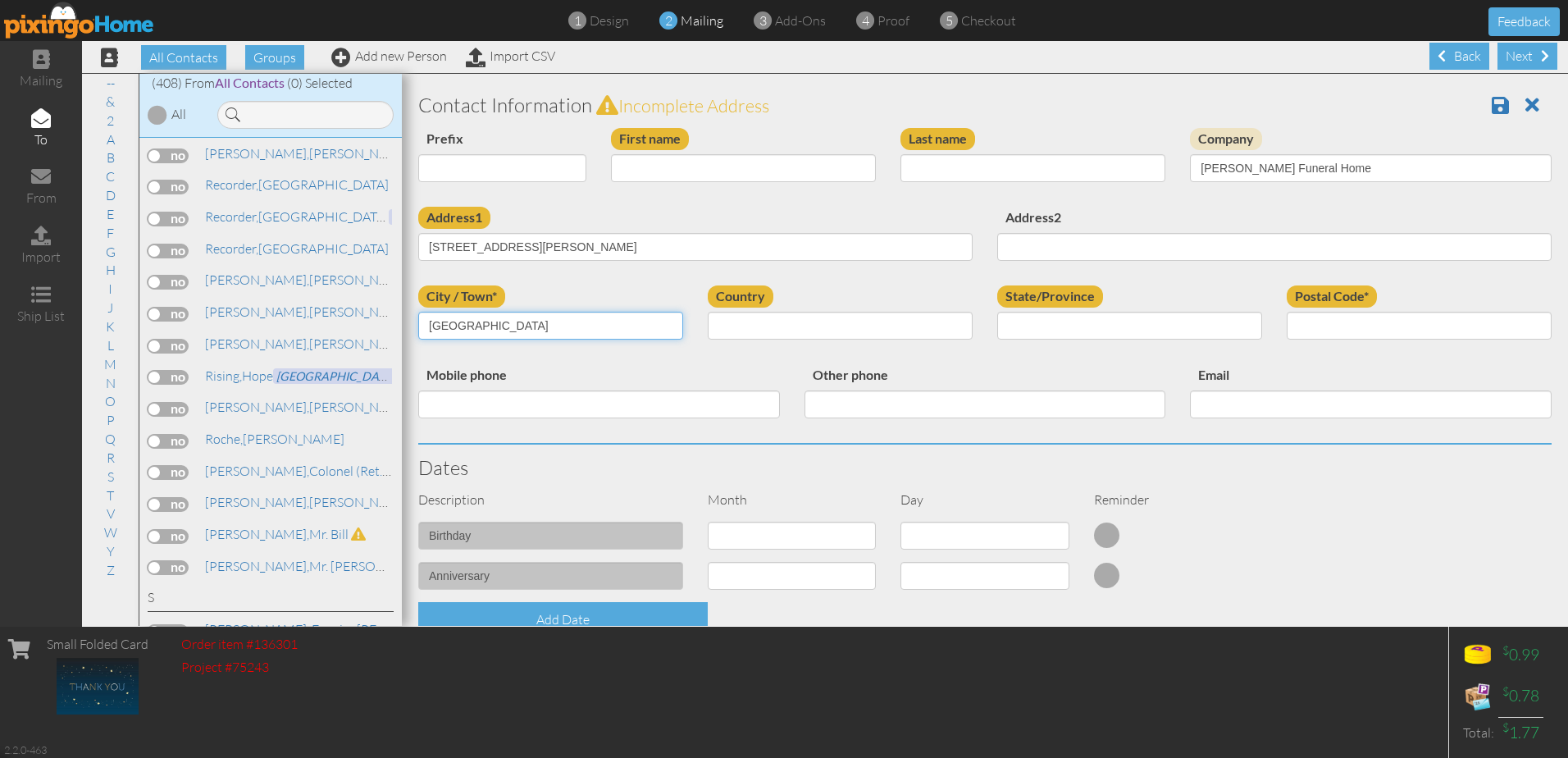
type input "[GEOGRAPHIC_DATA]"
select select "object:4558"
select select "object:4846"
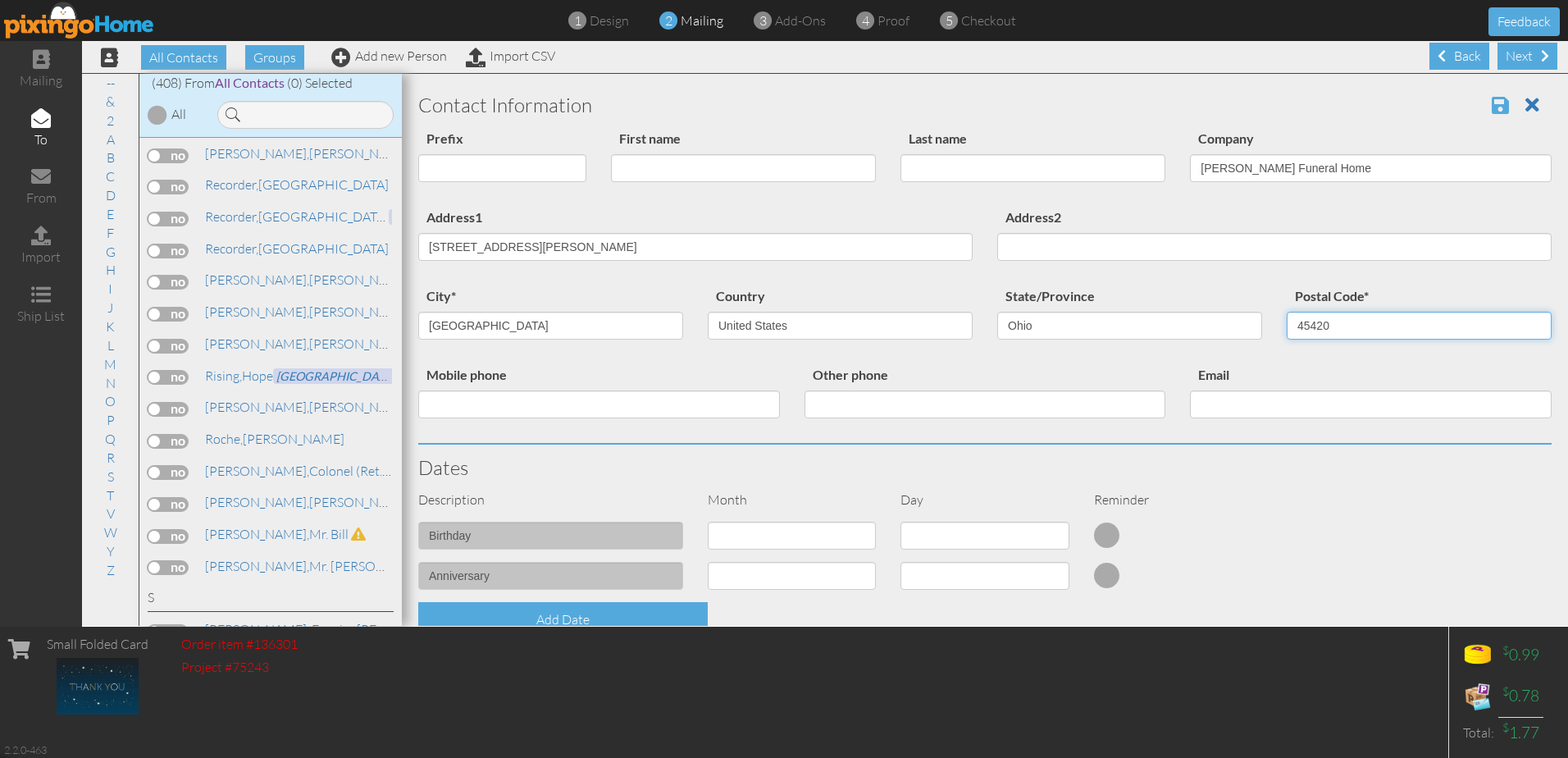
type input "45420"
click at [1492, 102] on span at bounding box center [1500, 105] width 17 height 20
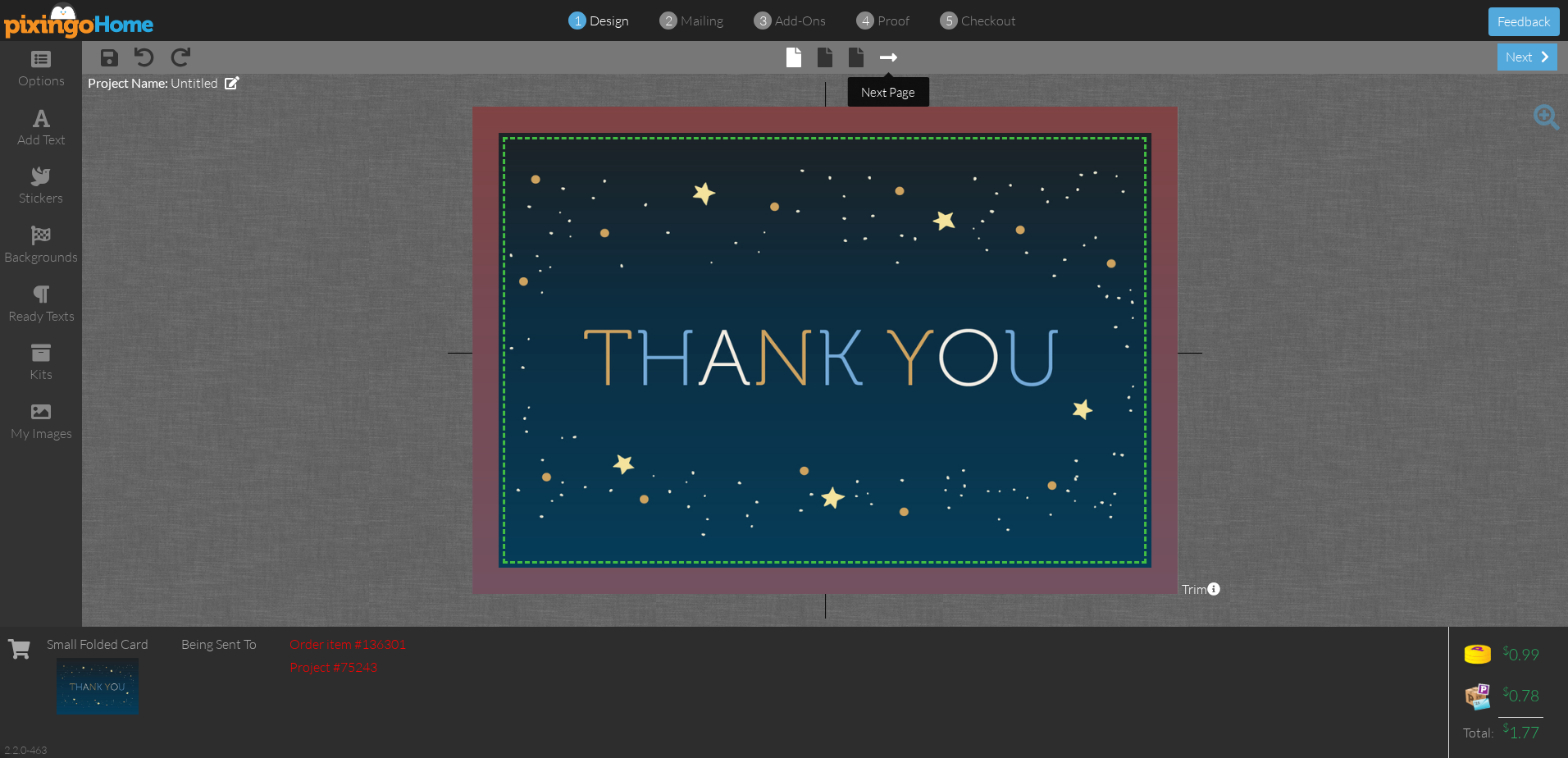
click at [889, 54] on span at bounding box center [889, 57] width 17 height 20
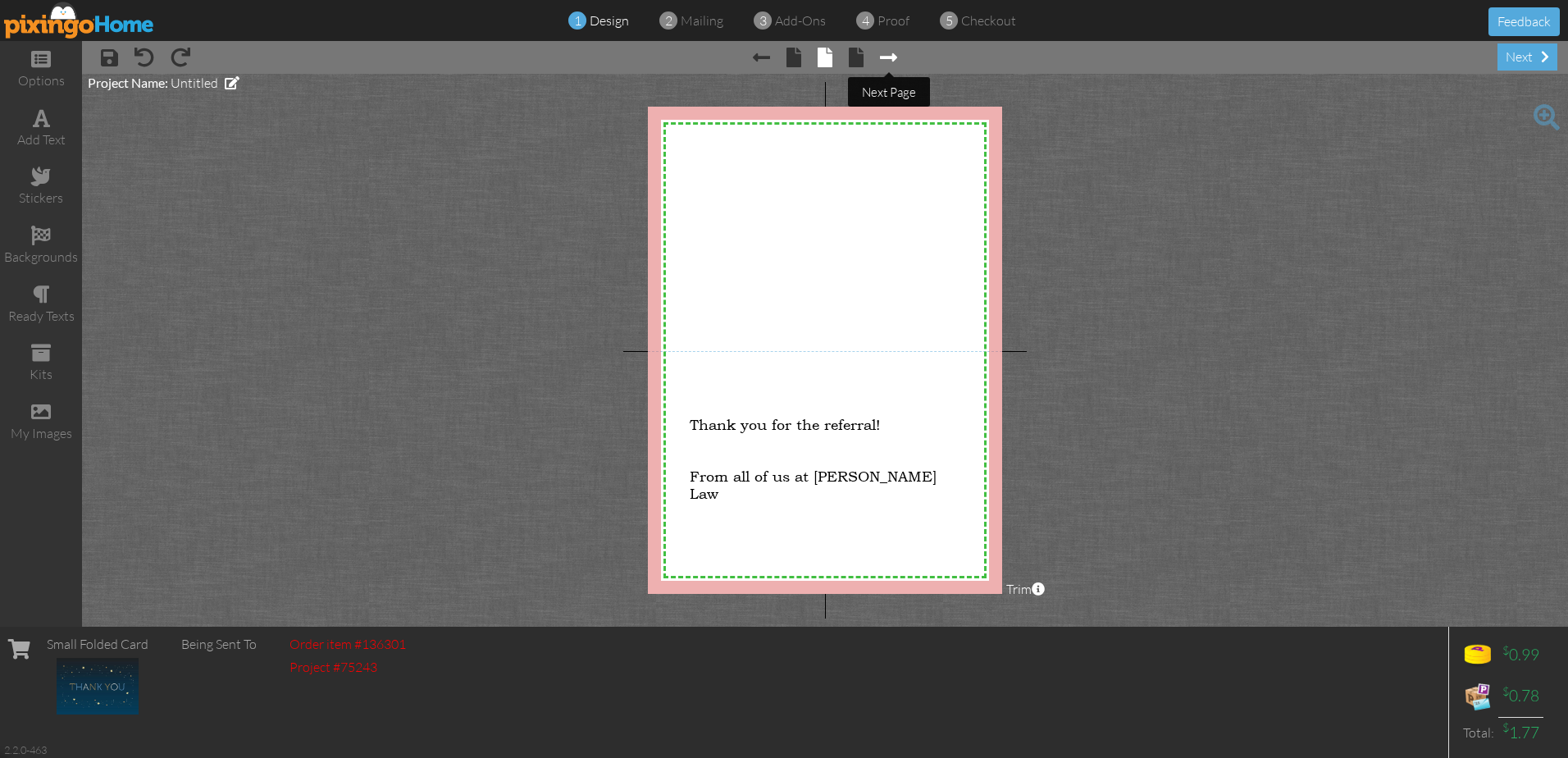
click at [889, 54] on span at bounding box center [889, 57] width 17 height 20
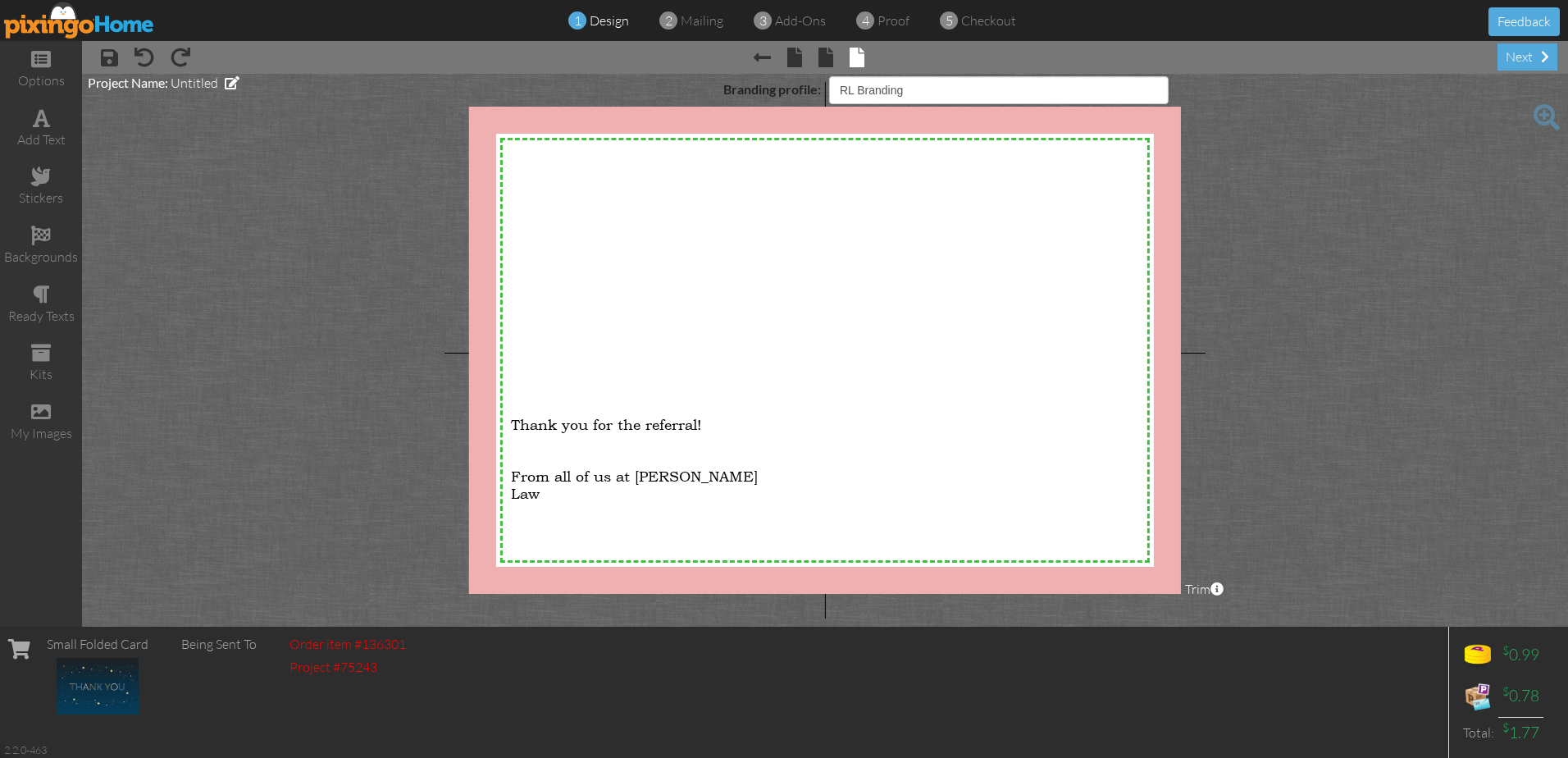
select select "object:143"
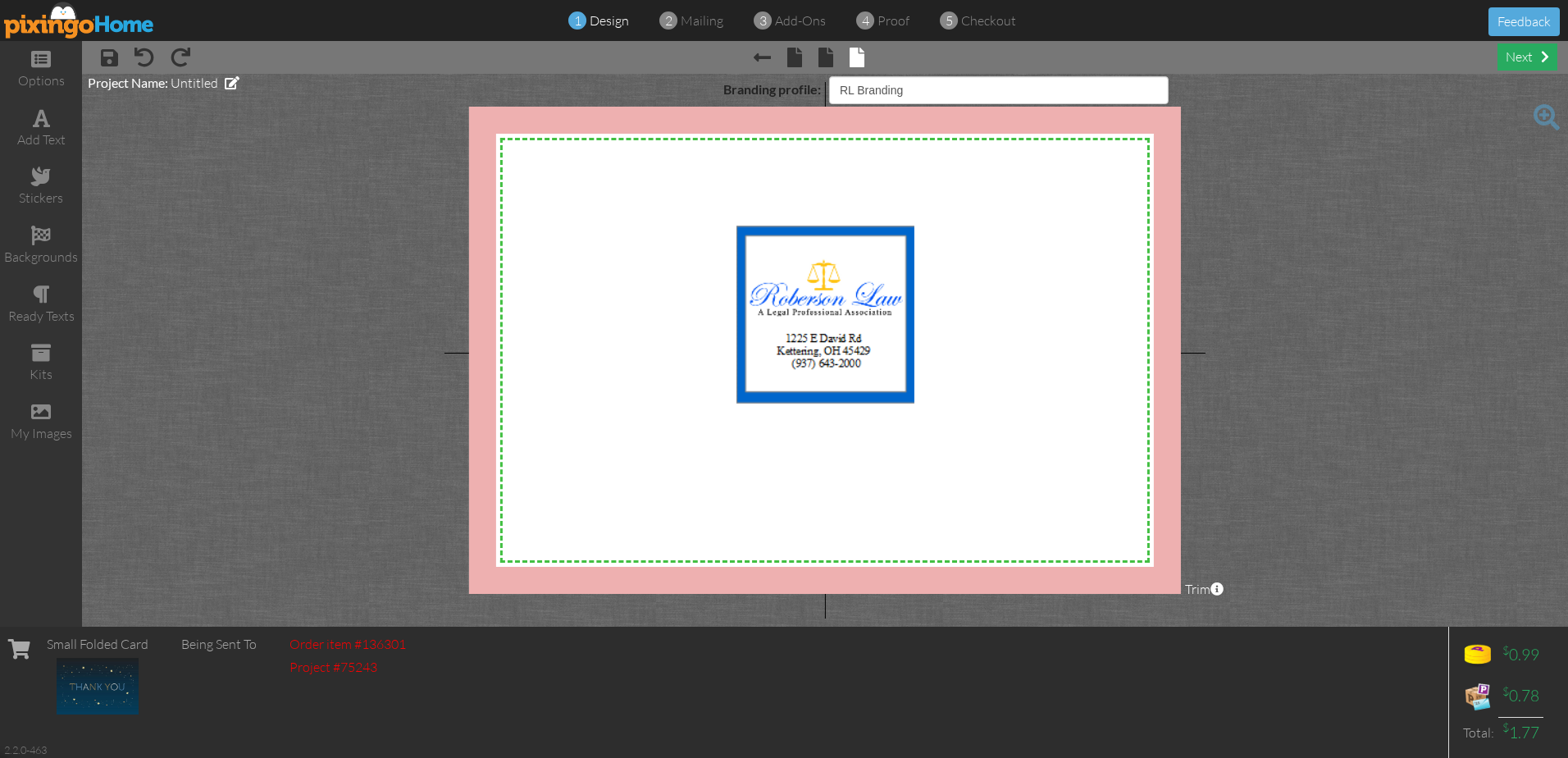
click at [1516, 53] on div "next" at bounding box center [1526, 56] width 60 height 27
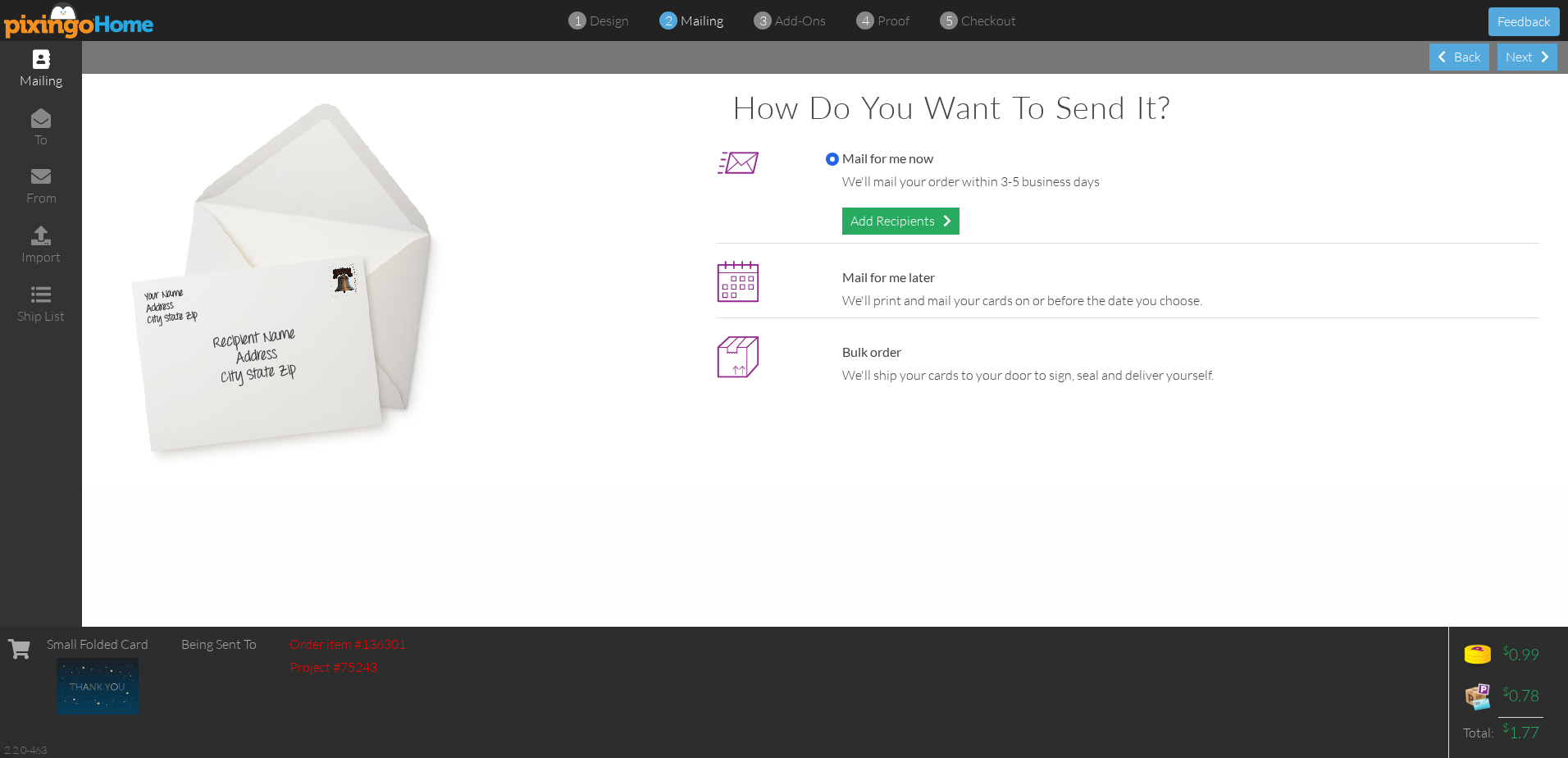
click at [909, 214] on div "Add Recipients" at bounding box center [900, 221] width 117 height 27
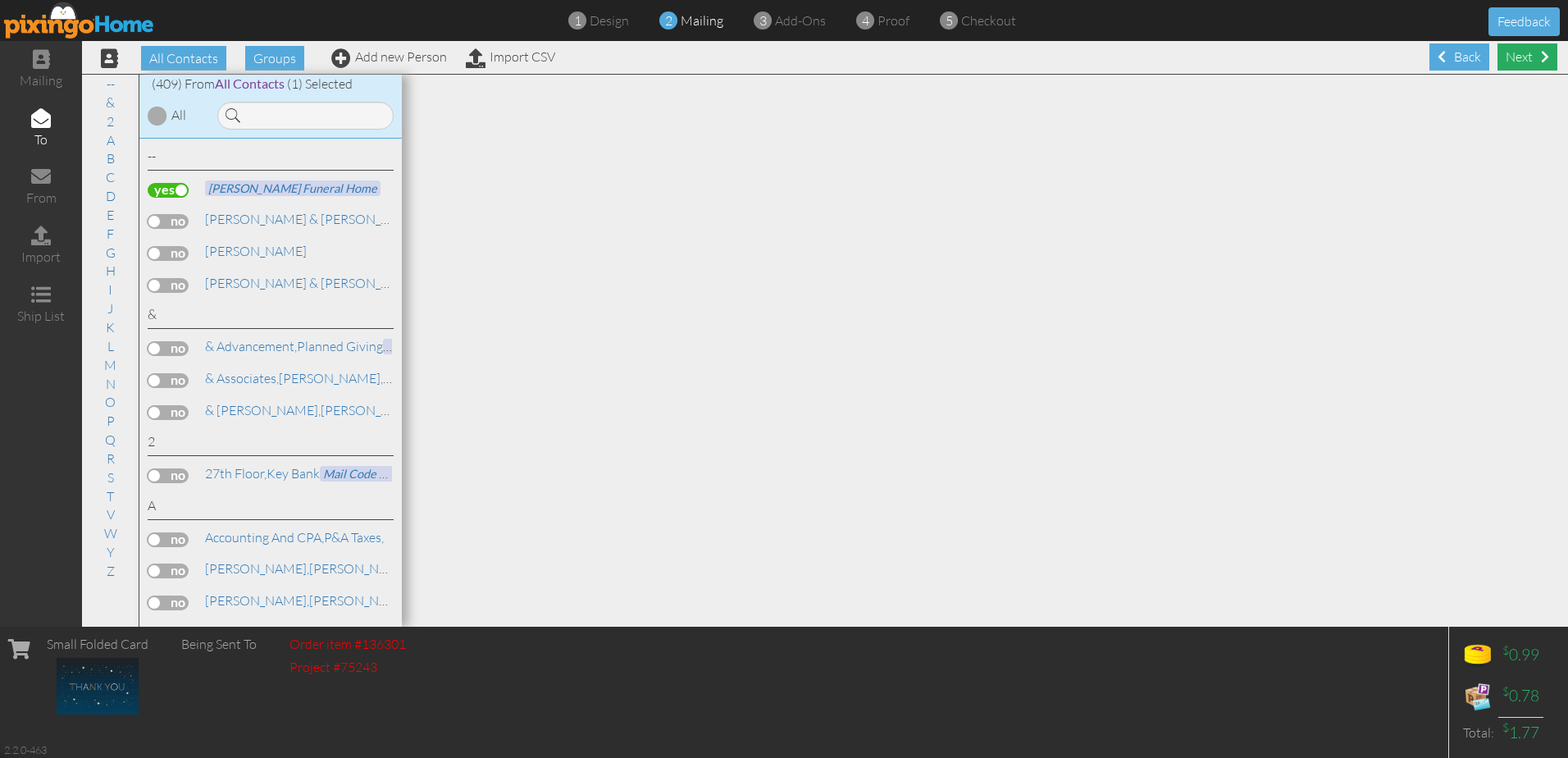
click at [1507, 59] on div "Next" at bounding box center [1526, 56] width 60 height 27
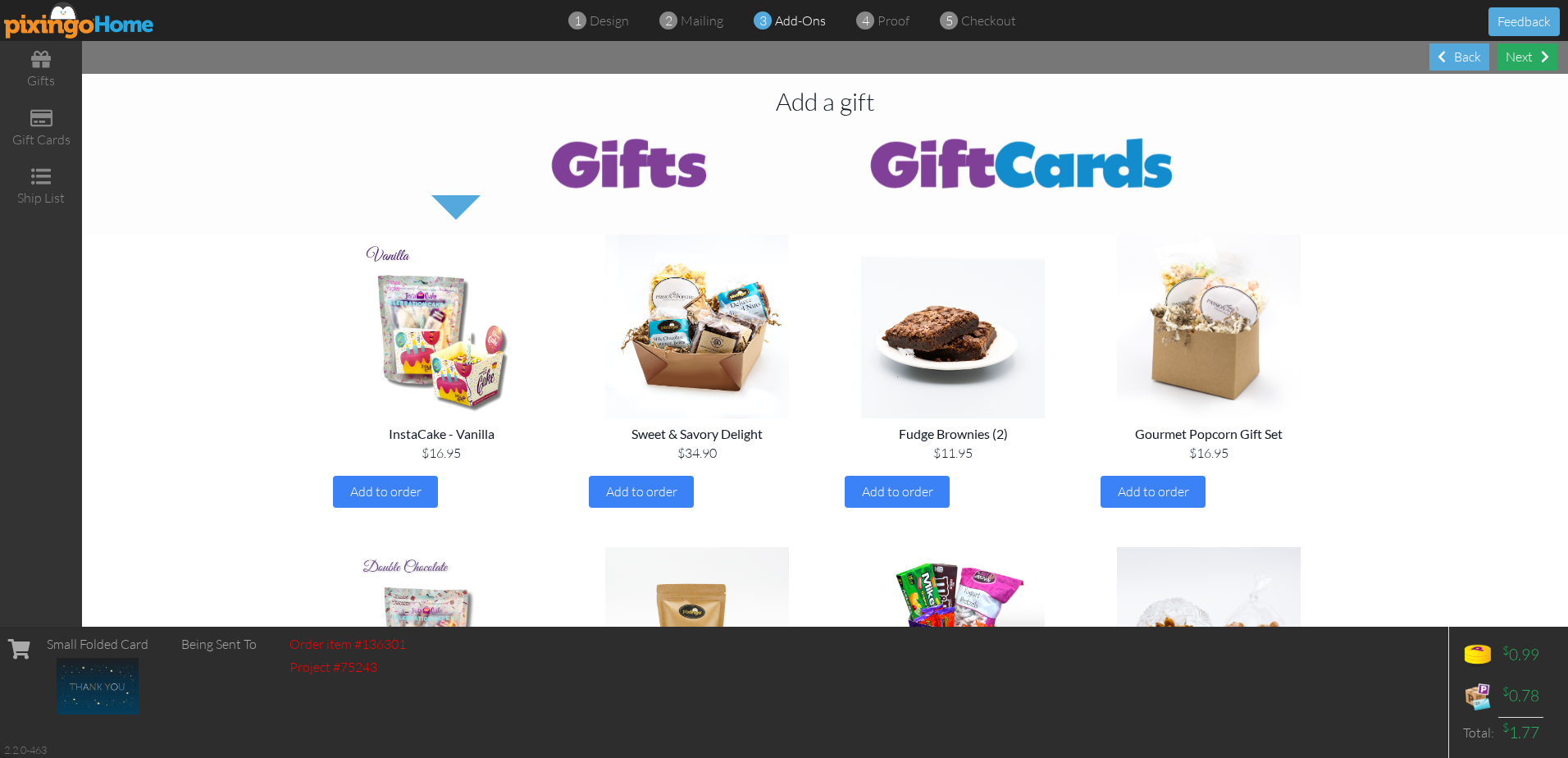
click at [1515, 59] on div "Next" at bounding box center [1526, 56] width 60 height 27
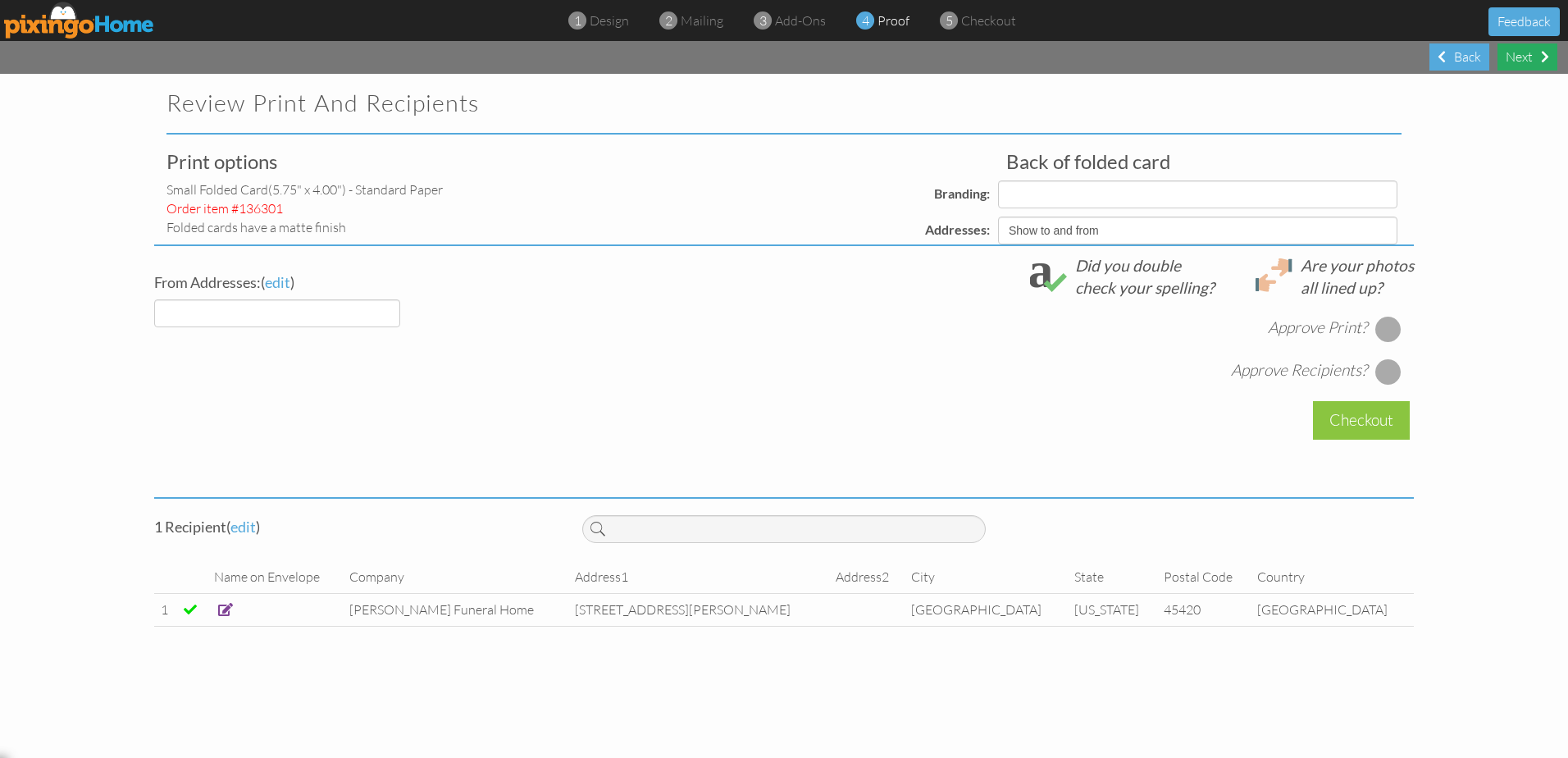
select select "object:1733"
select select "object:1731"
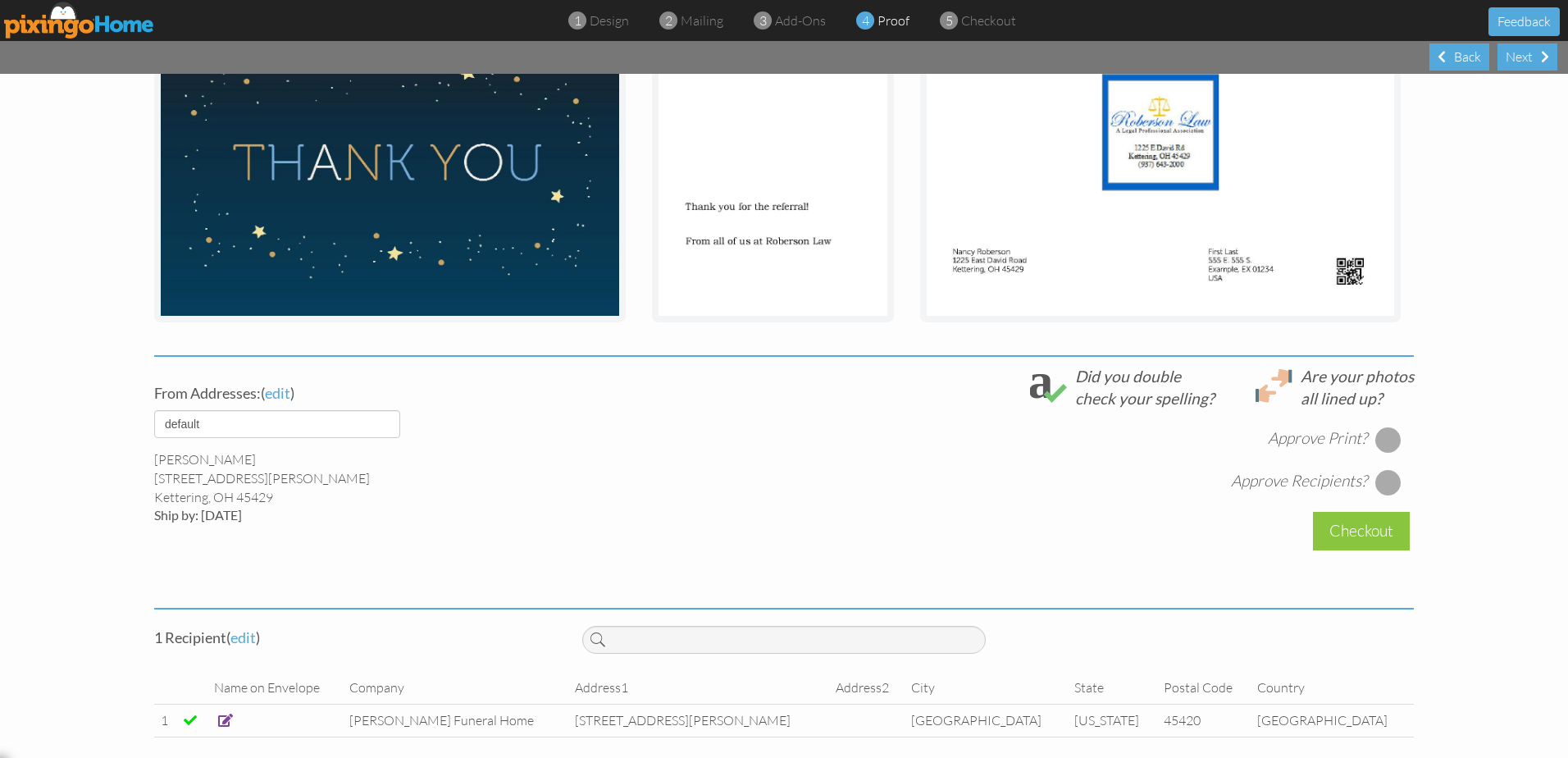
scroll to position [332, 0]
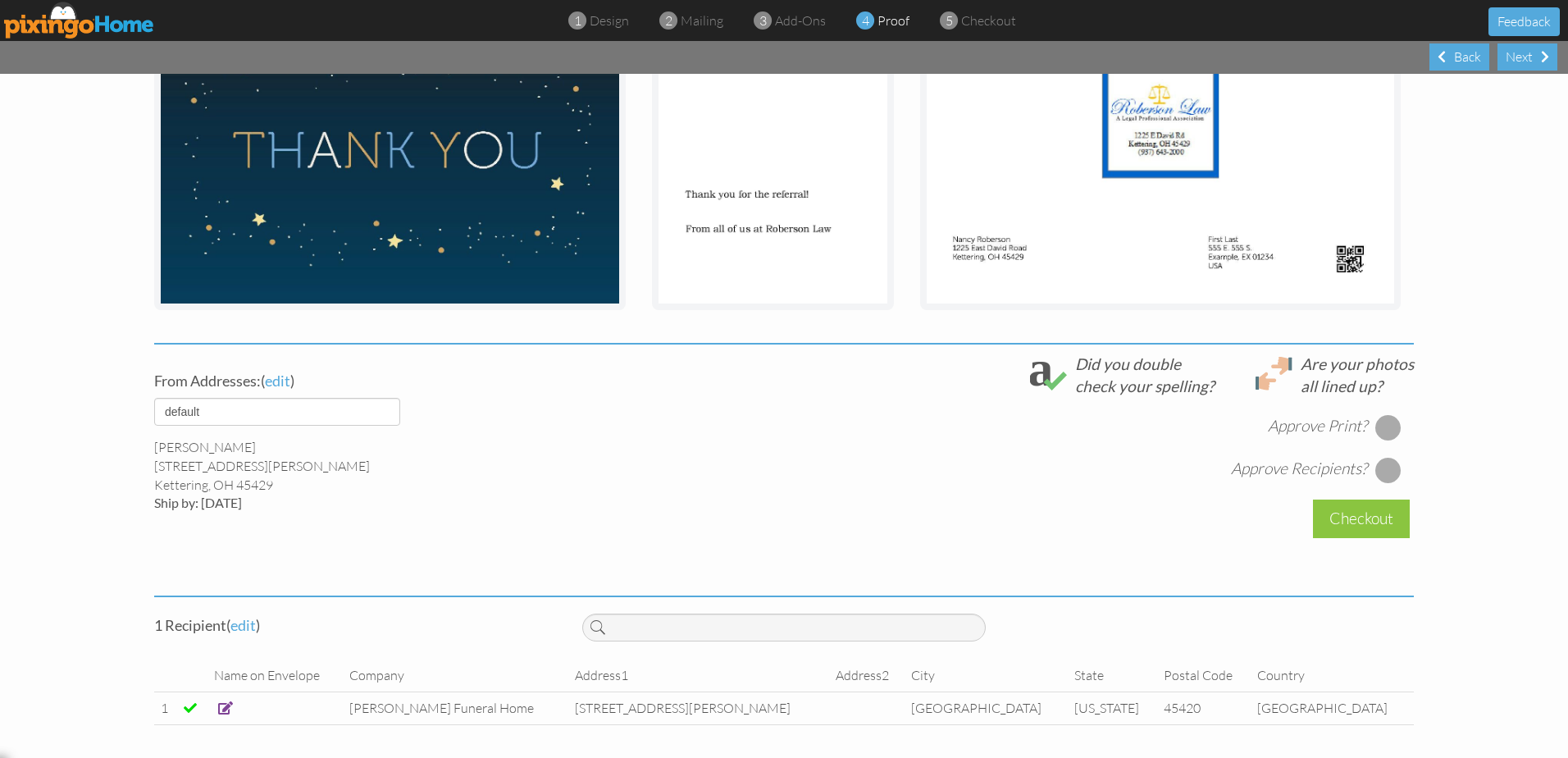
click at [1381, 427] on div at bounding box center [1388, 427] width 26 height 26
click at [1381, 467] on div at bounding box center [1388, 470] width 26 height 26
click at [1356, 517] on div "Checkout" at bounding box center [1361, 518] width 97 height 38
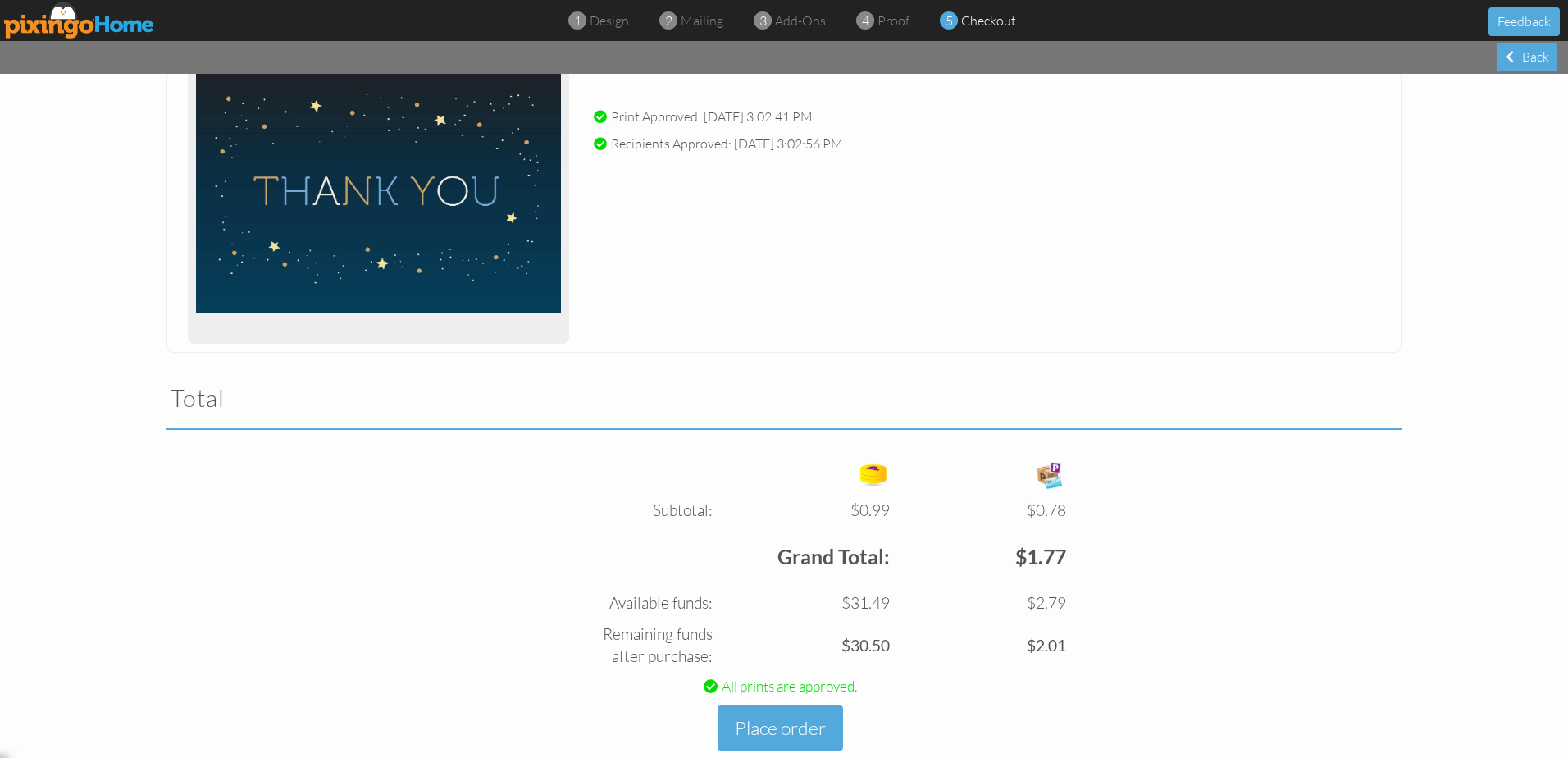
scroll to position [284, 0]
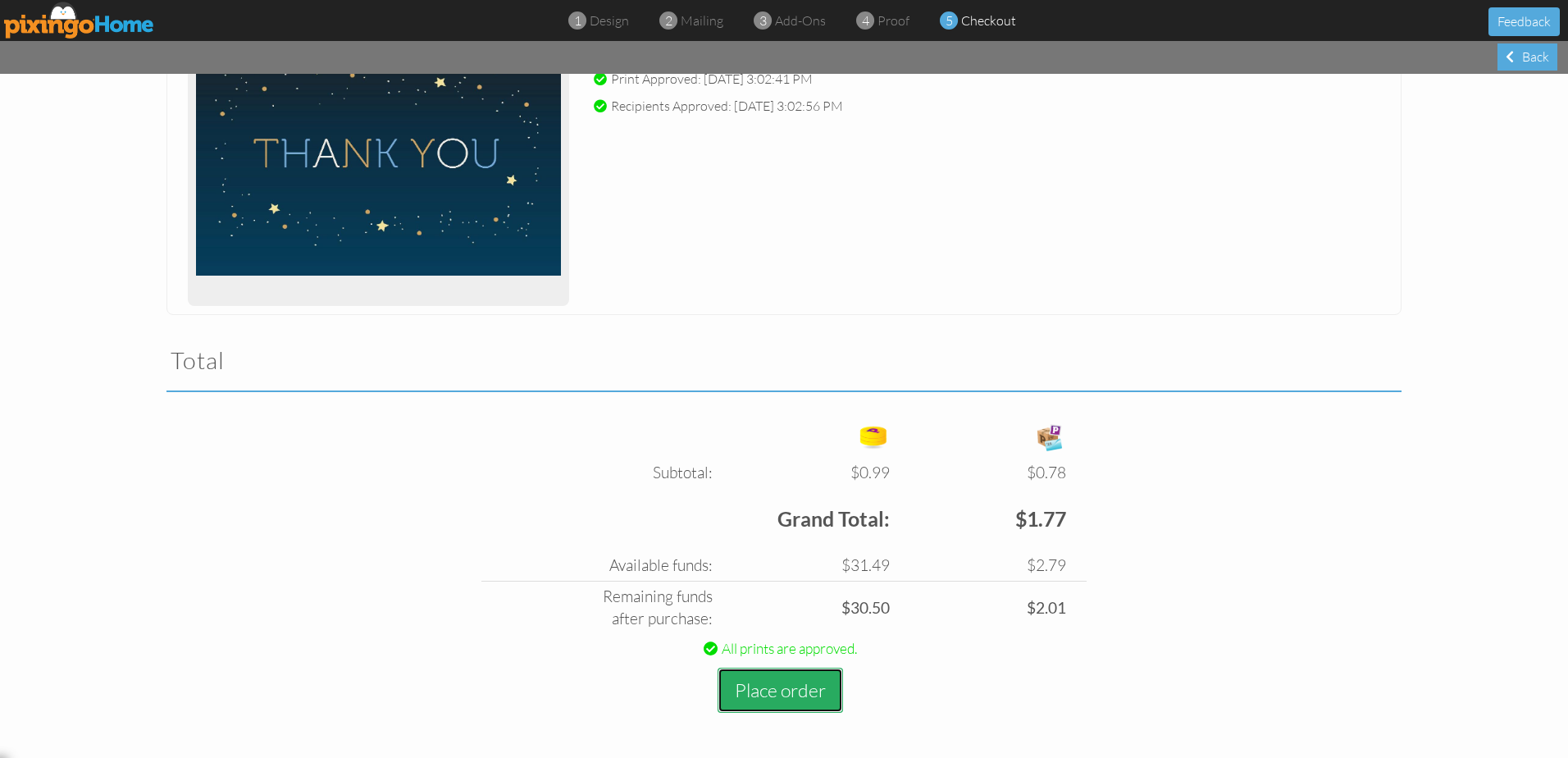
click at [787, 692] on button "Place order" at bounding box center [780, 690] width 126 height 45
